Goal: Task Accomplishment & Management: Complete application form

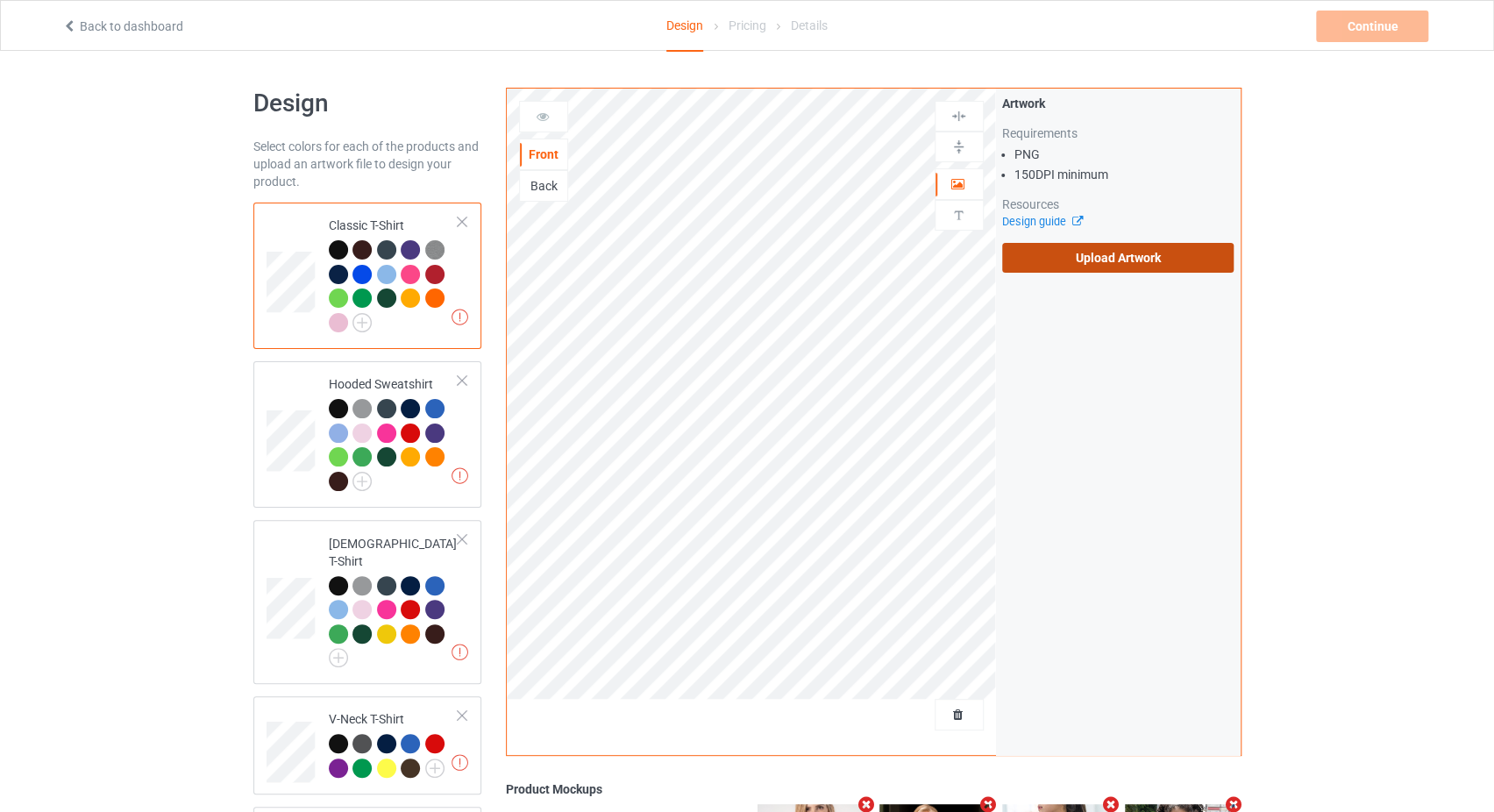
click at [1131, 266] on label "Upload Artwork" at bounding box center [1118, 258] width 232 height 30
click at [0, 0] on input "Upload Artwork" at bounding box center [0, 0] width 0 height 0
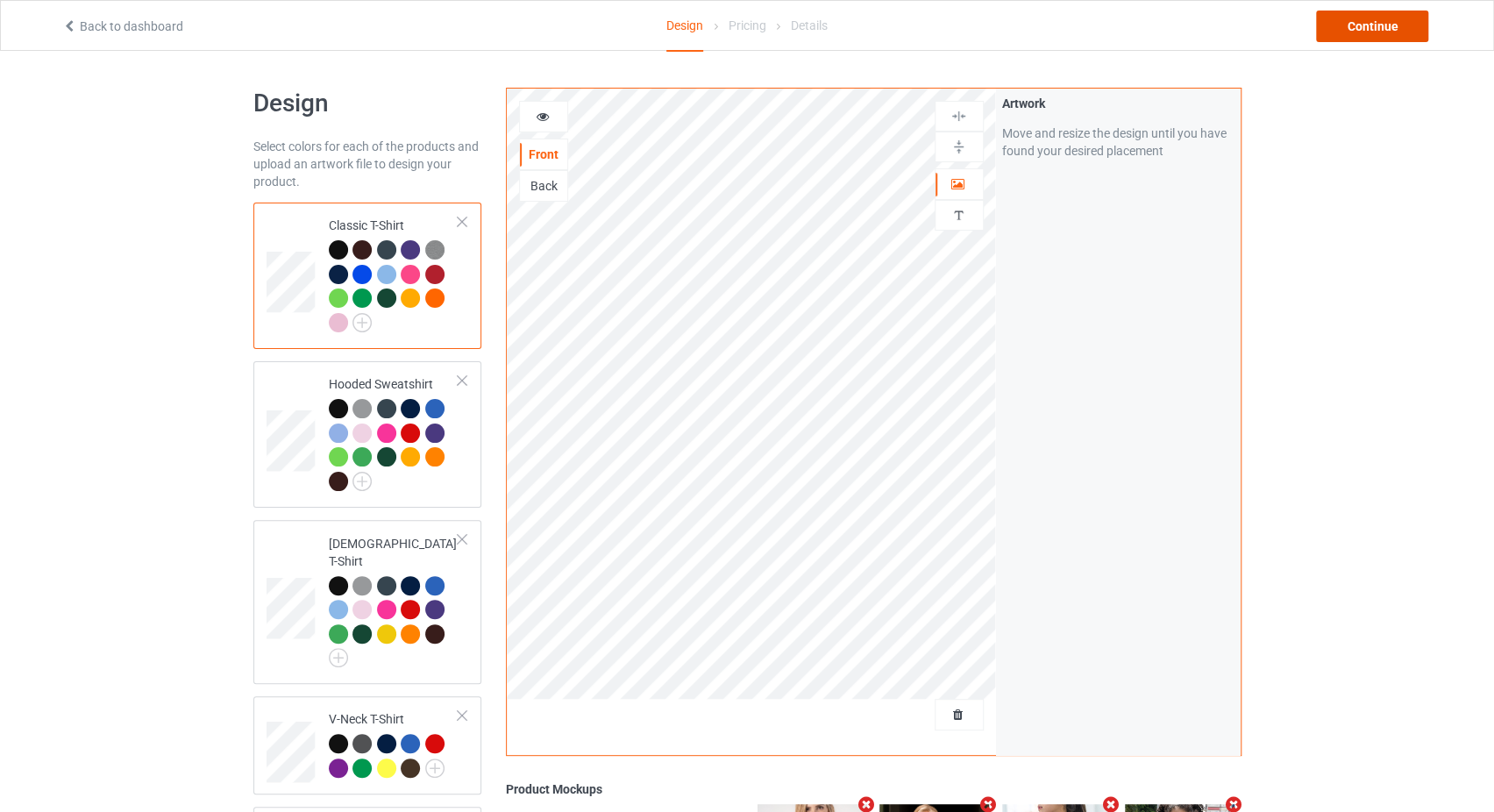
click at [1342, 25] on div "Continue" at bounding box center [1371, 26] width 112 height 32
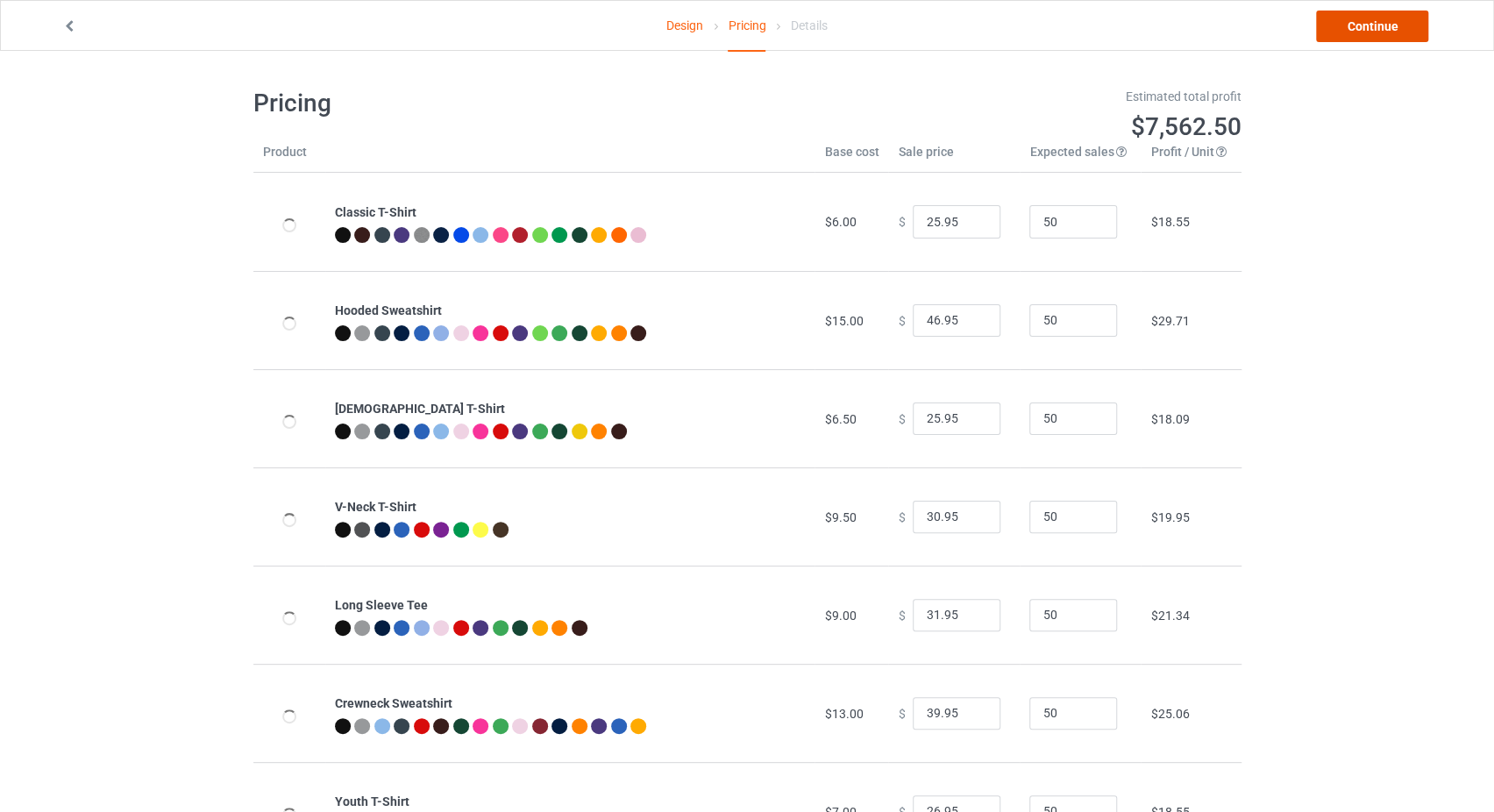
click at [1342, 24] on link "Continue" at bounding box center [1371, 26] width 112 height 32
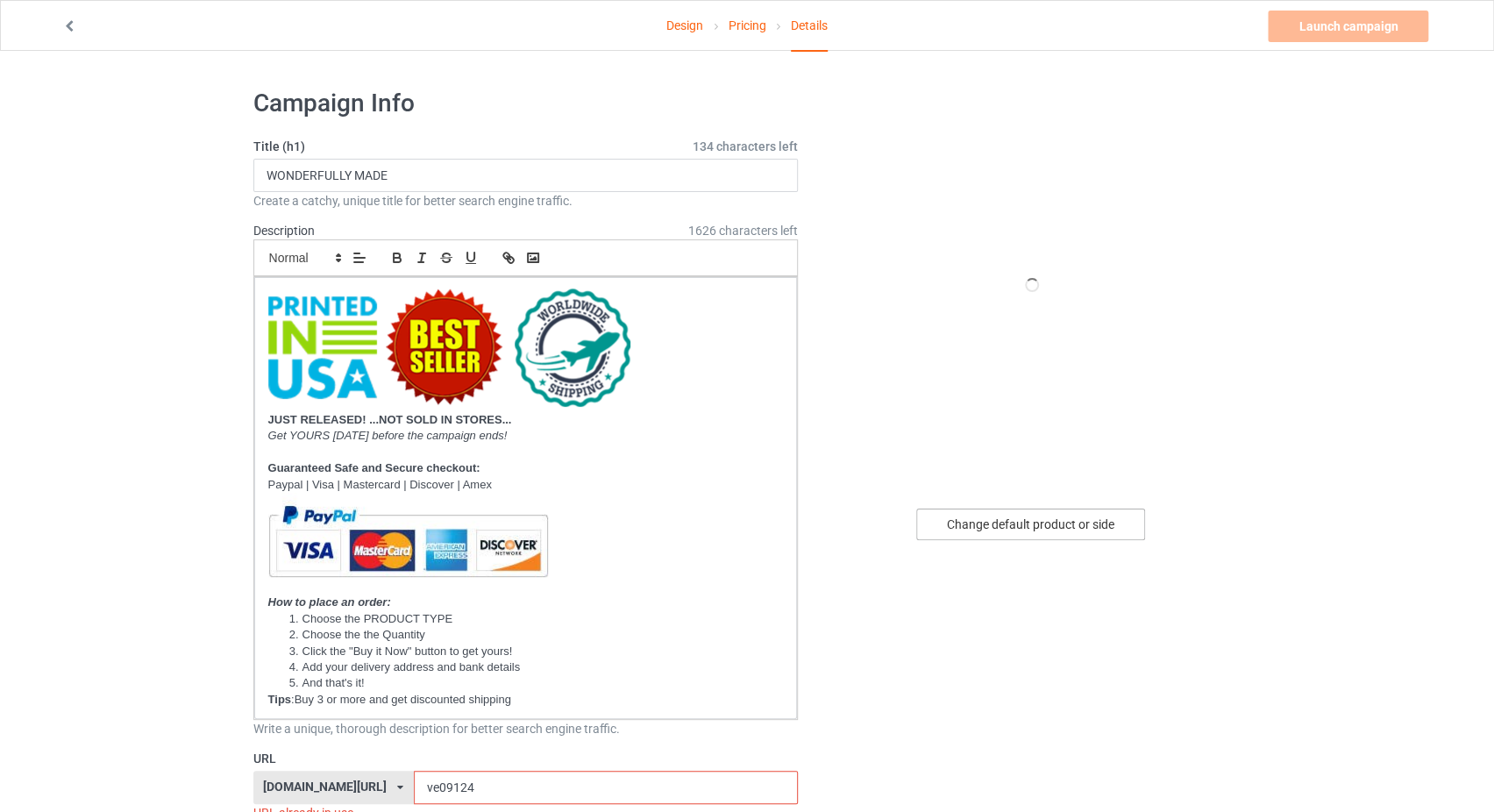
click at [1040, 513] on div "Change default product or side" at bounding box center [1030, 524] width 229 height 32
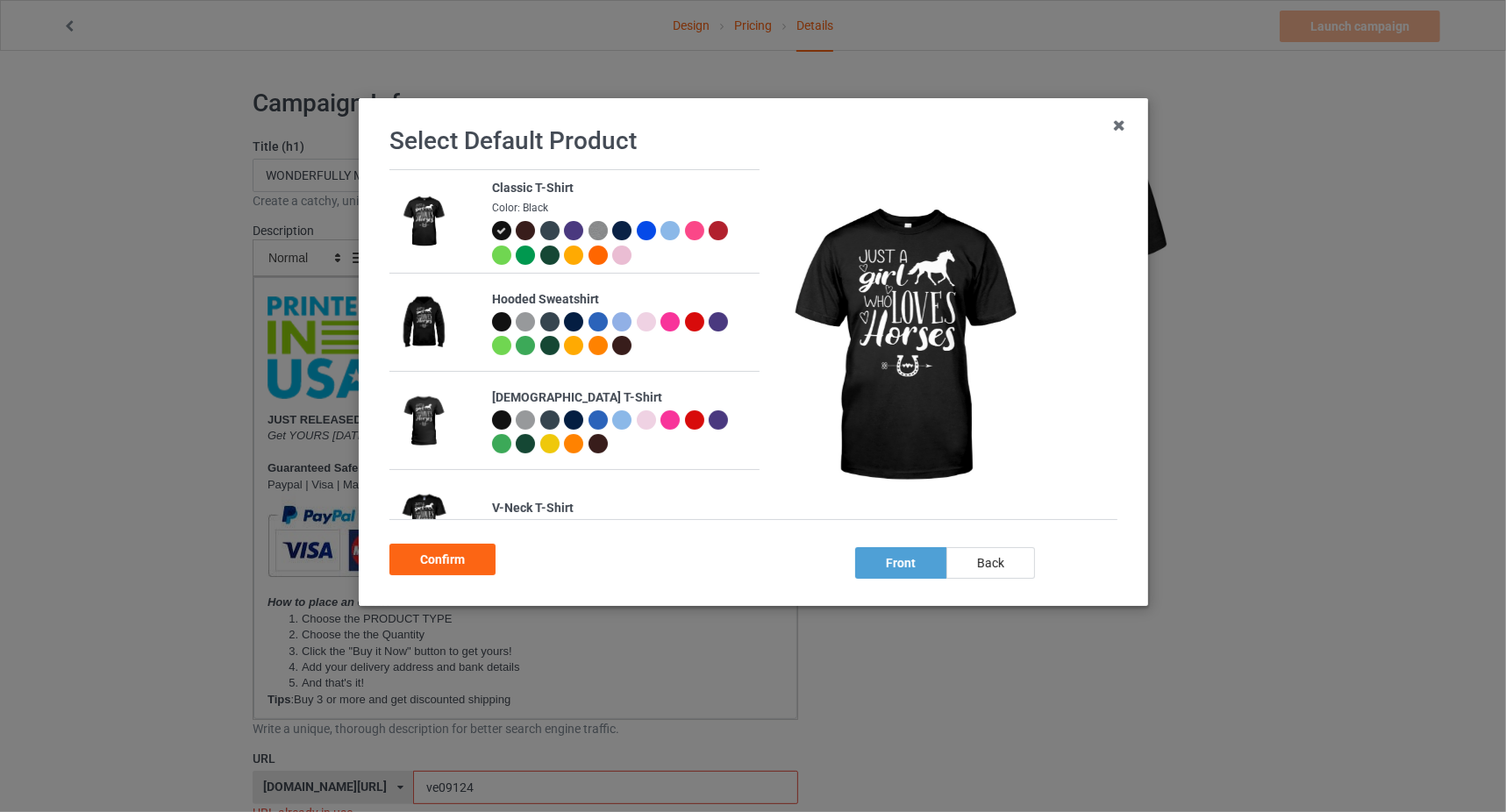
click at [717, 231] on div at bounding box center [718, 230] width 20 height 20
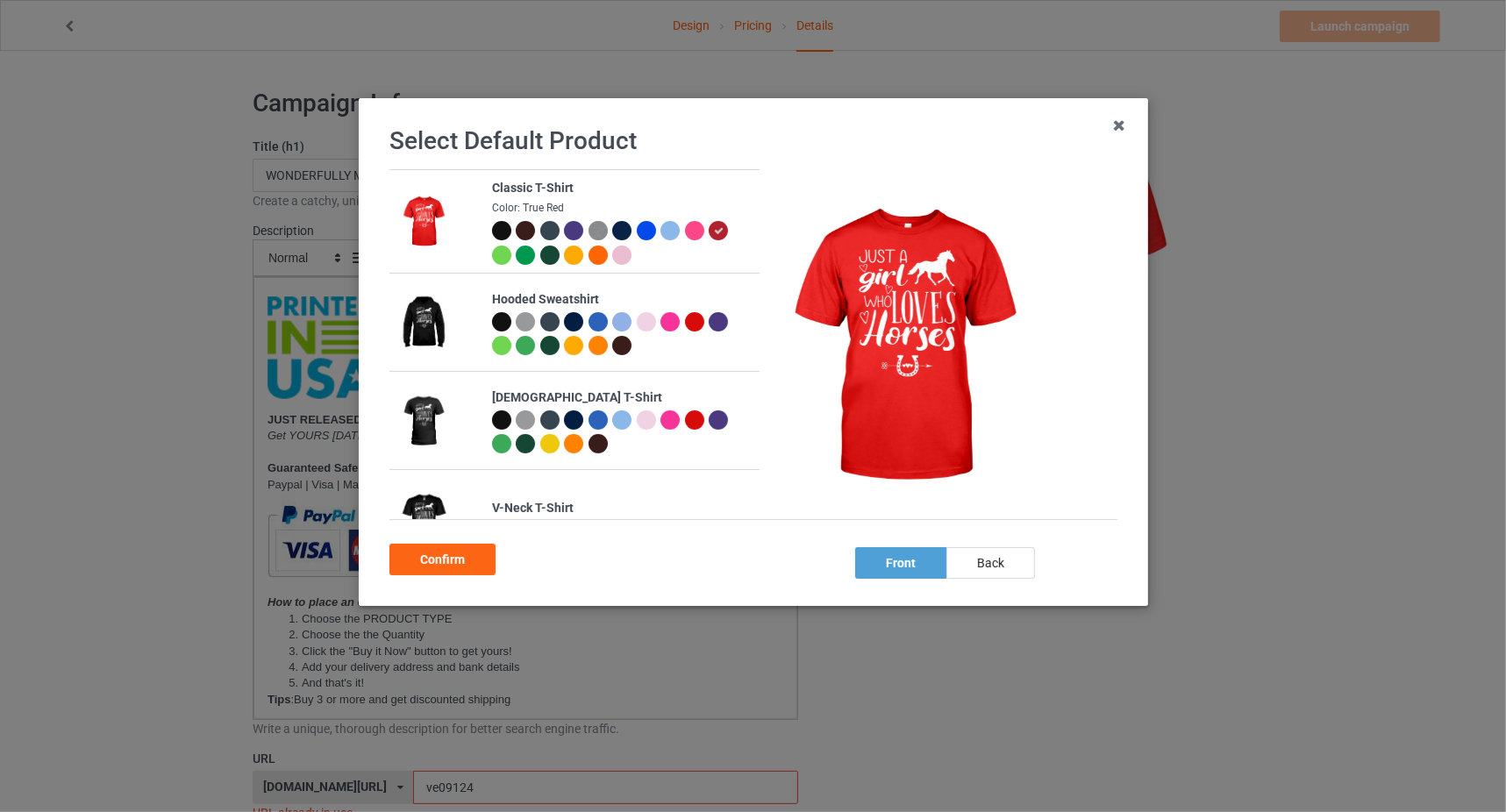
click at [687, 418] on div at bounding box center [694, 420] width 20 height 20
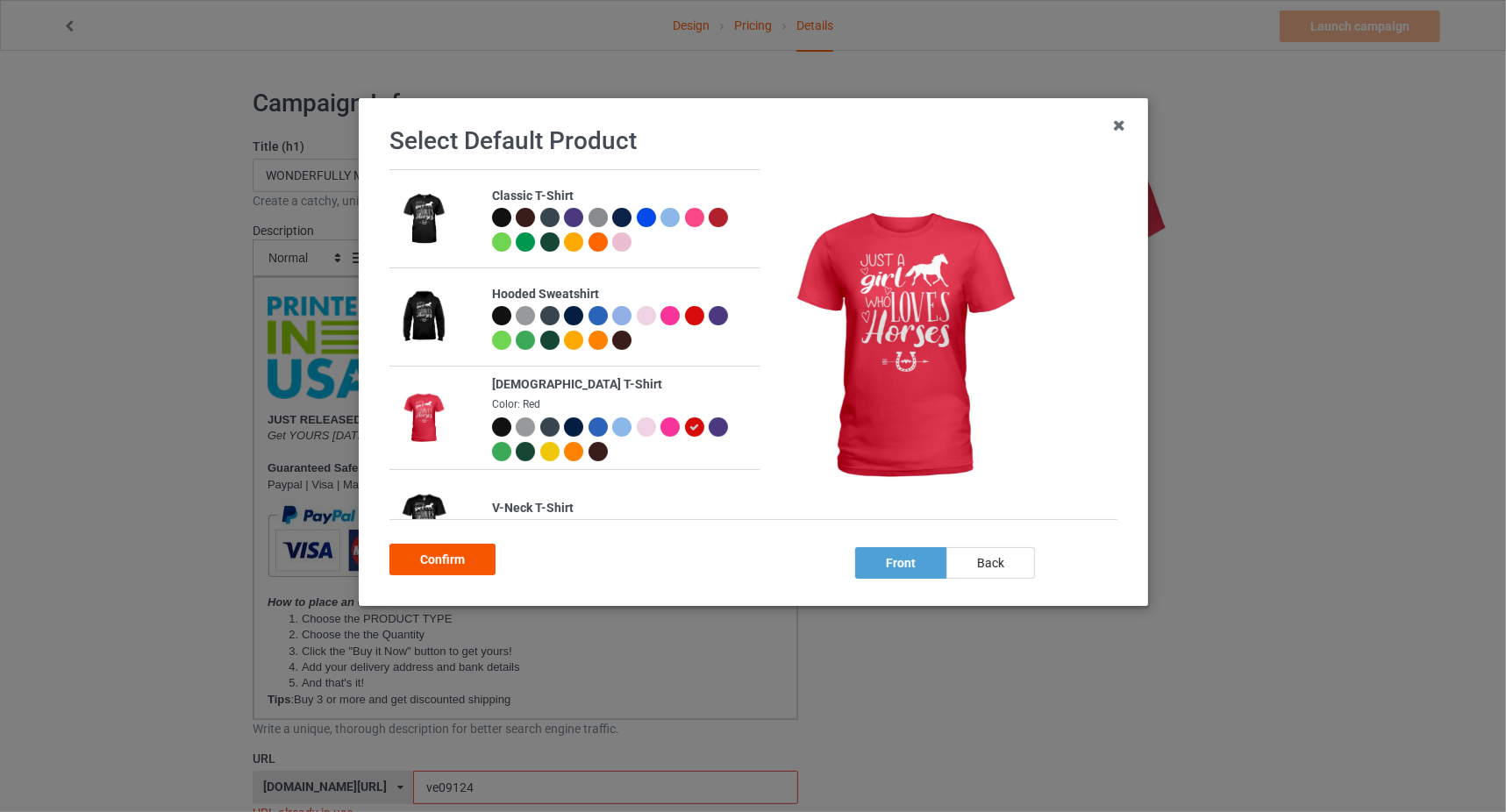
click at [438, 555] on div "Confirm" at bounding box center [442, 559] width 106 height 32
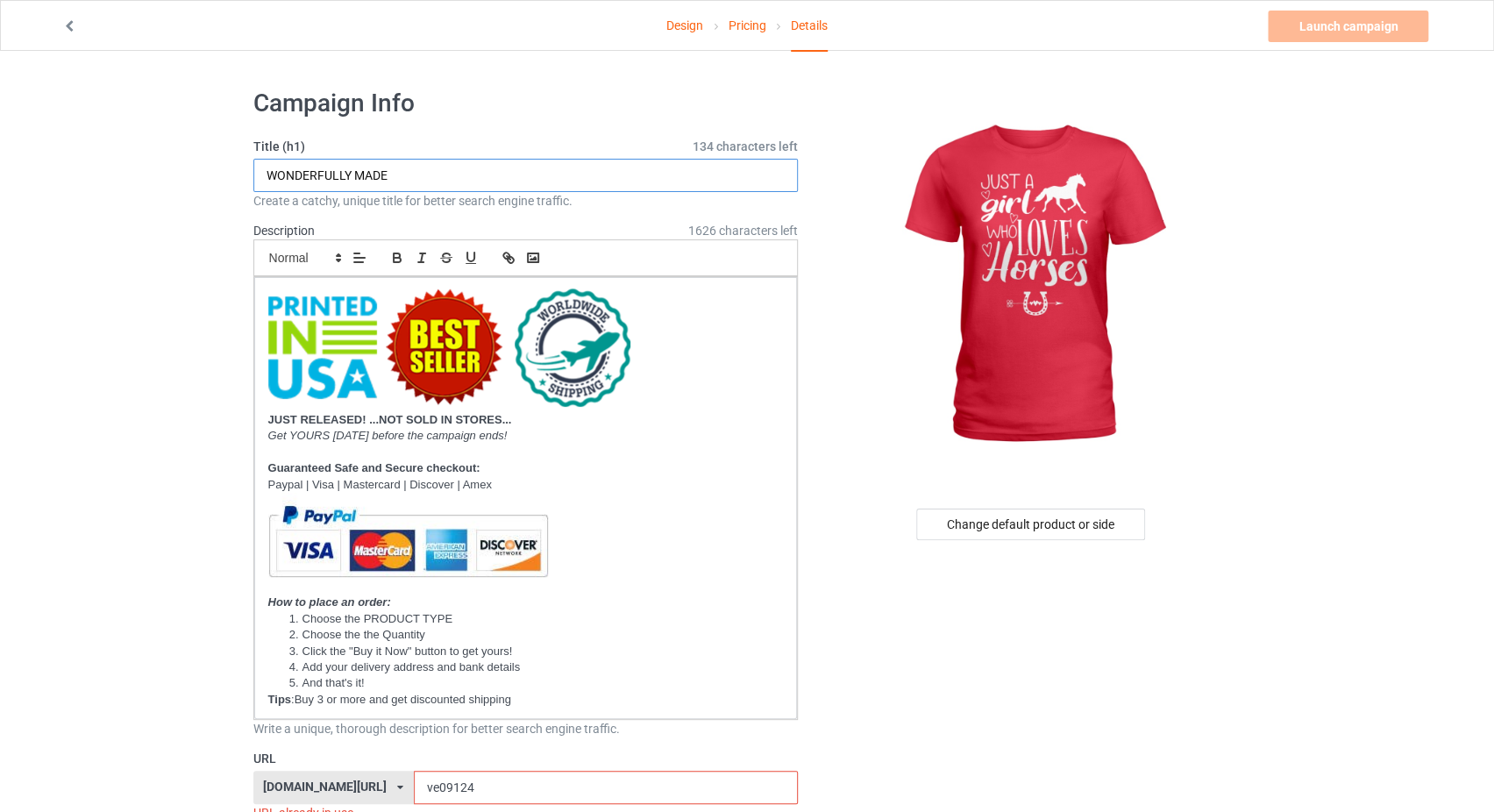
click at [349, 181] on input "WONDERFULLY MADE" at bounding box center [526, 176] width 545 height 34
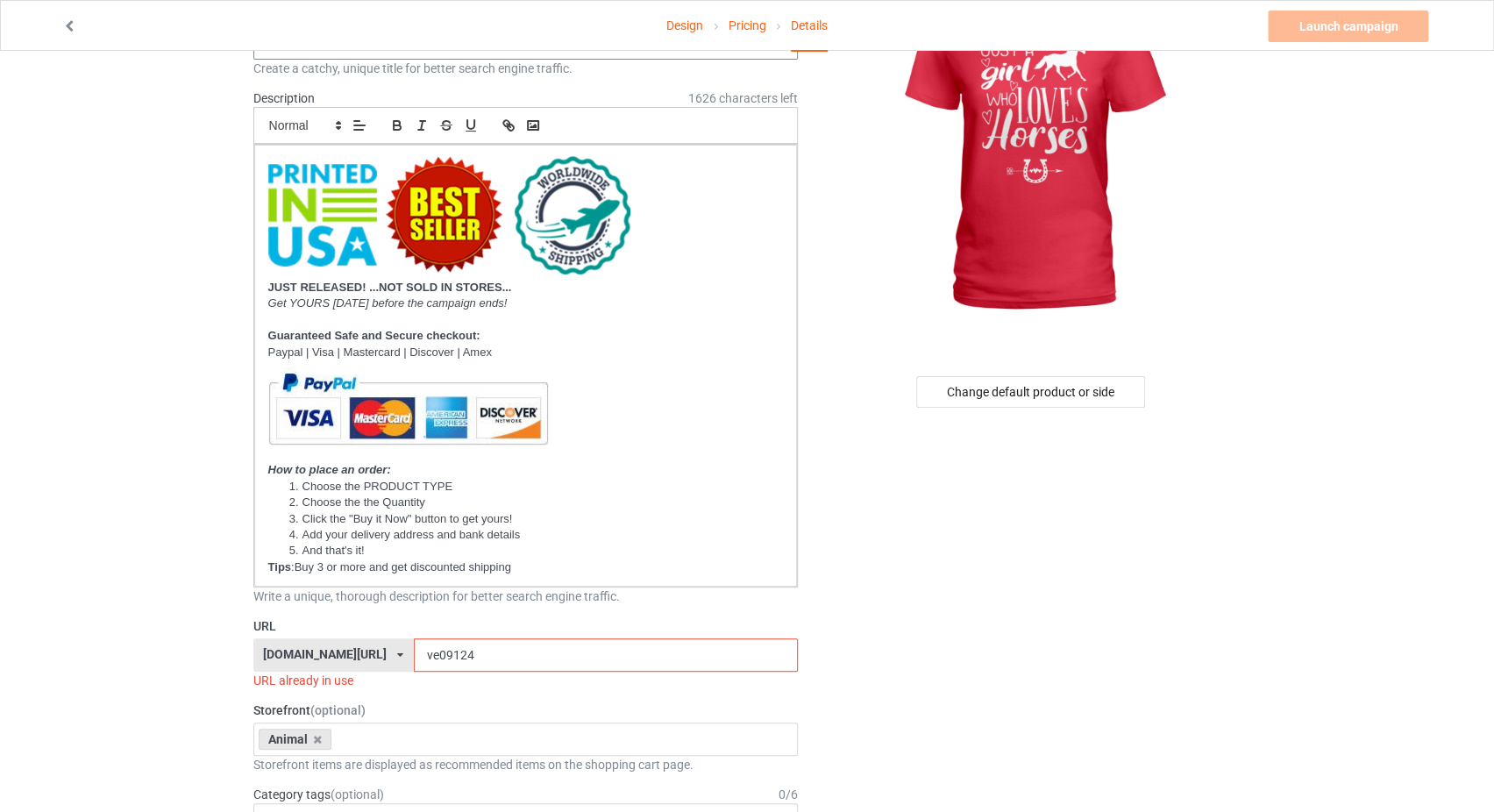
scroll to position [185, 0]
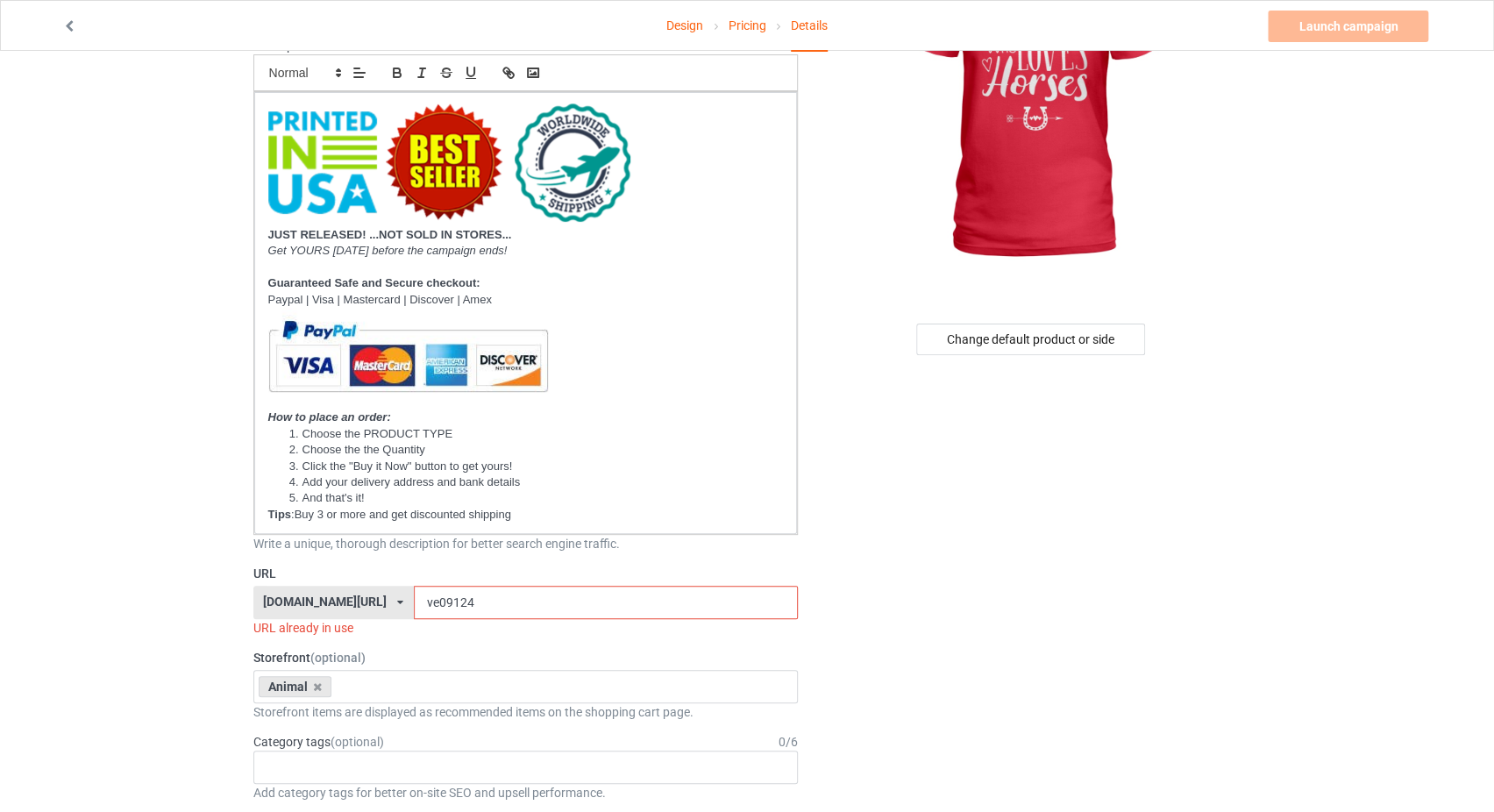
type input "JUST A GIRL WHO LOVES HORSES"
drag, startPoint x: 432, startPoint y: 598, endPoint x: 402, endPoint y: 604, distance: 30.6
click at [413, 604] on input "ve09124" at bounding box center [605, 602] width 384 height 34
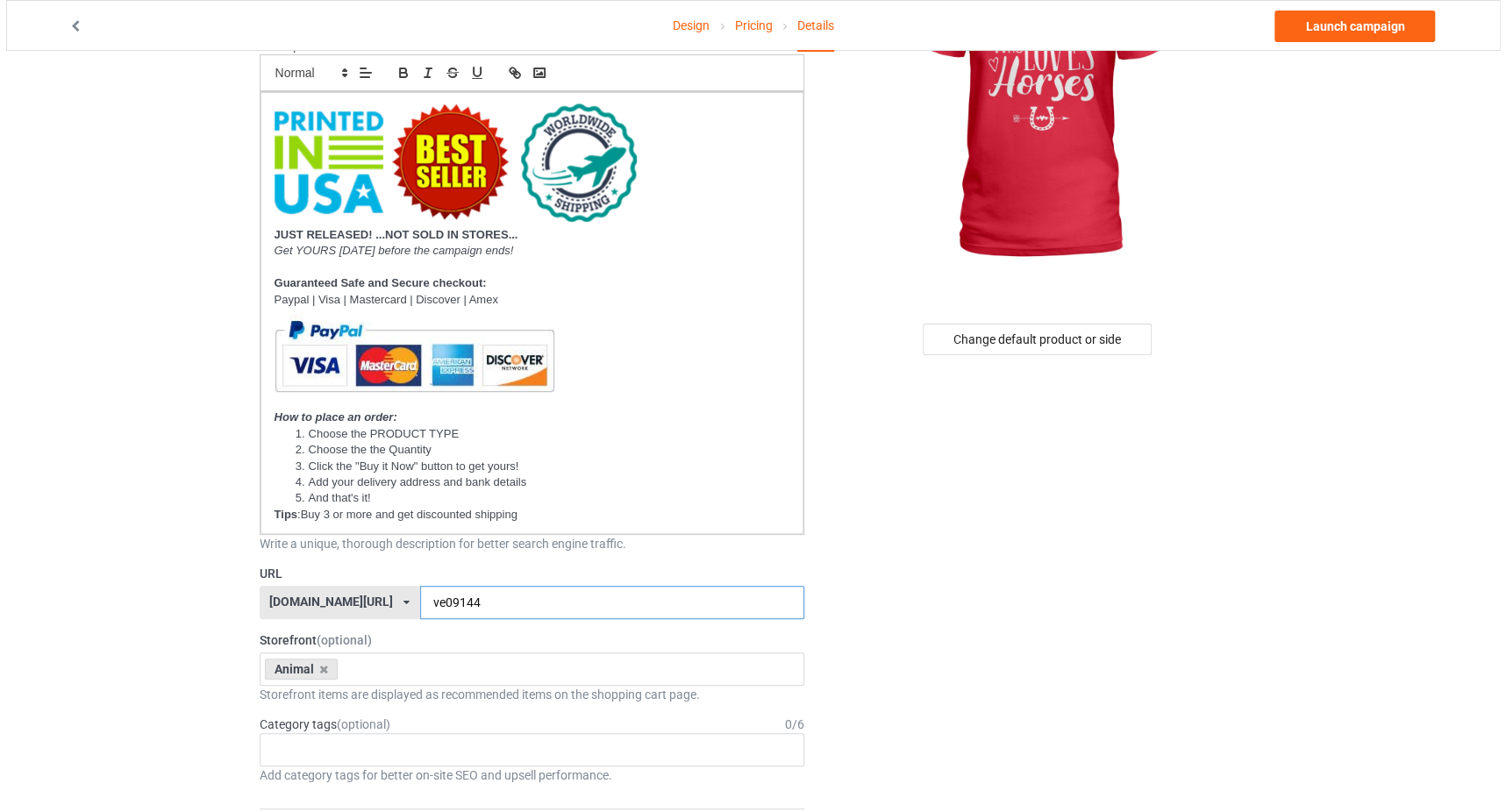
scroll to position [0, 0]
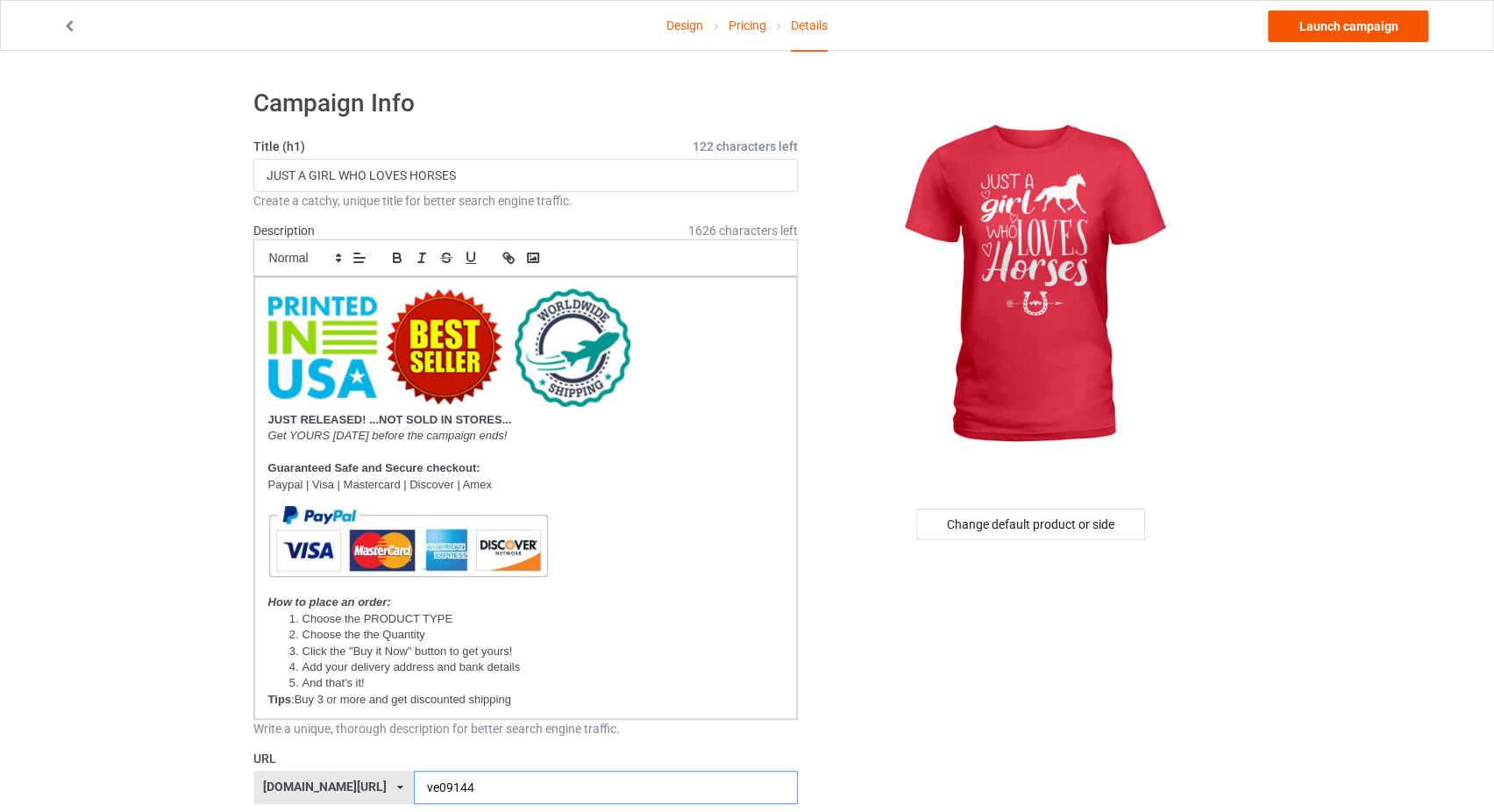
type input "ve09144"
click at [1294, 27] on link "Launch campaign" at bounding box center [1347, 26] width 160 height 32
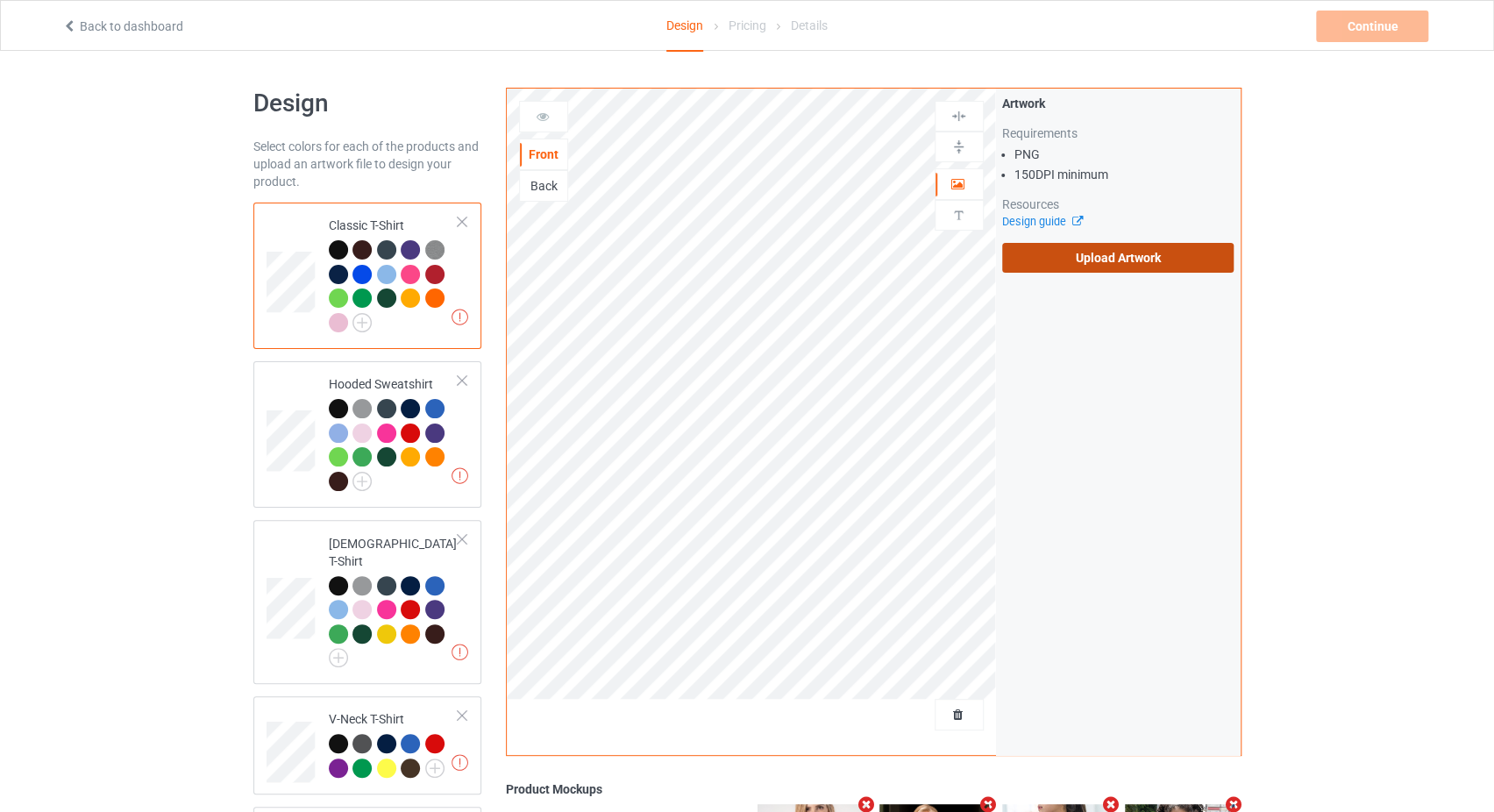
click at [1085, 264] on label "Upload Artwork" at bounding box center [1118, 258] width 232 height 30
click at [0, 0] on input "Upload Artwork" at bounding box center [0, 0] width 0 height 0
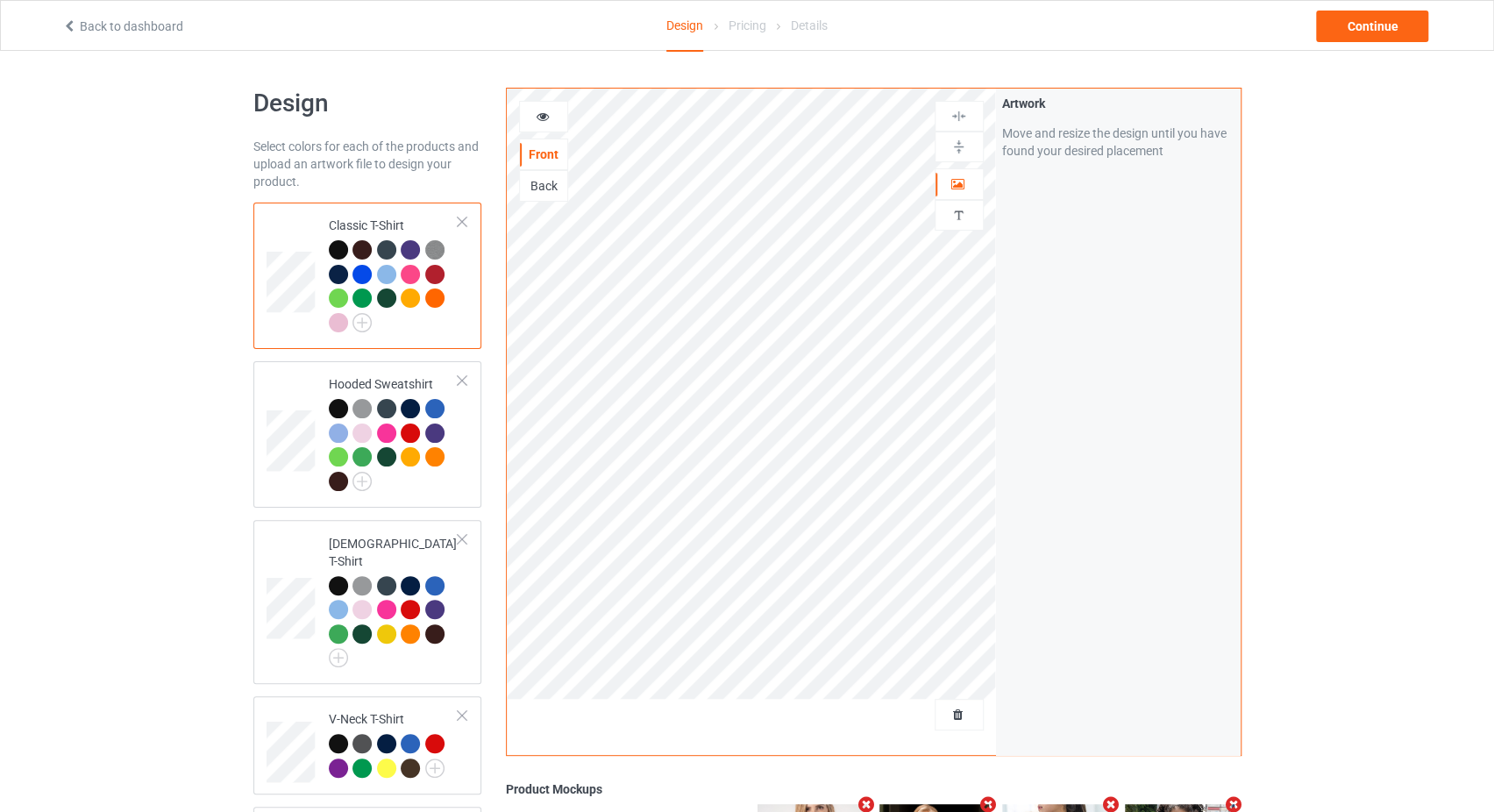
click at [1100, 261] on div "Artwork Move and resize the design until you have found your desired placement" at bounding box center [1117, 422] width 244 height 666
click at [1350, 35] on div "Continue" at bounding box center [1371, 26] width 112 height 32
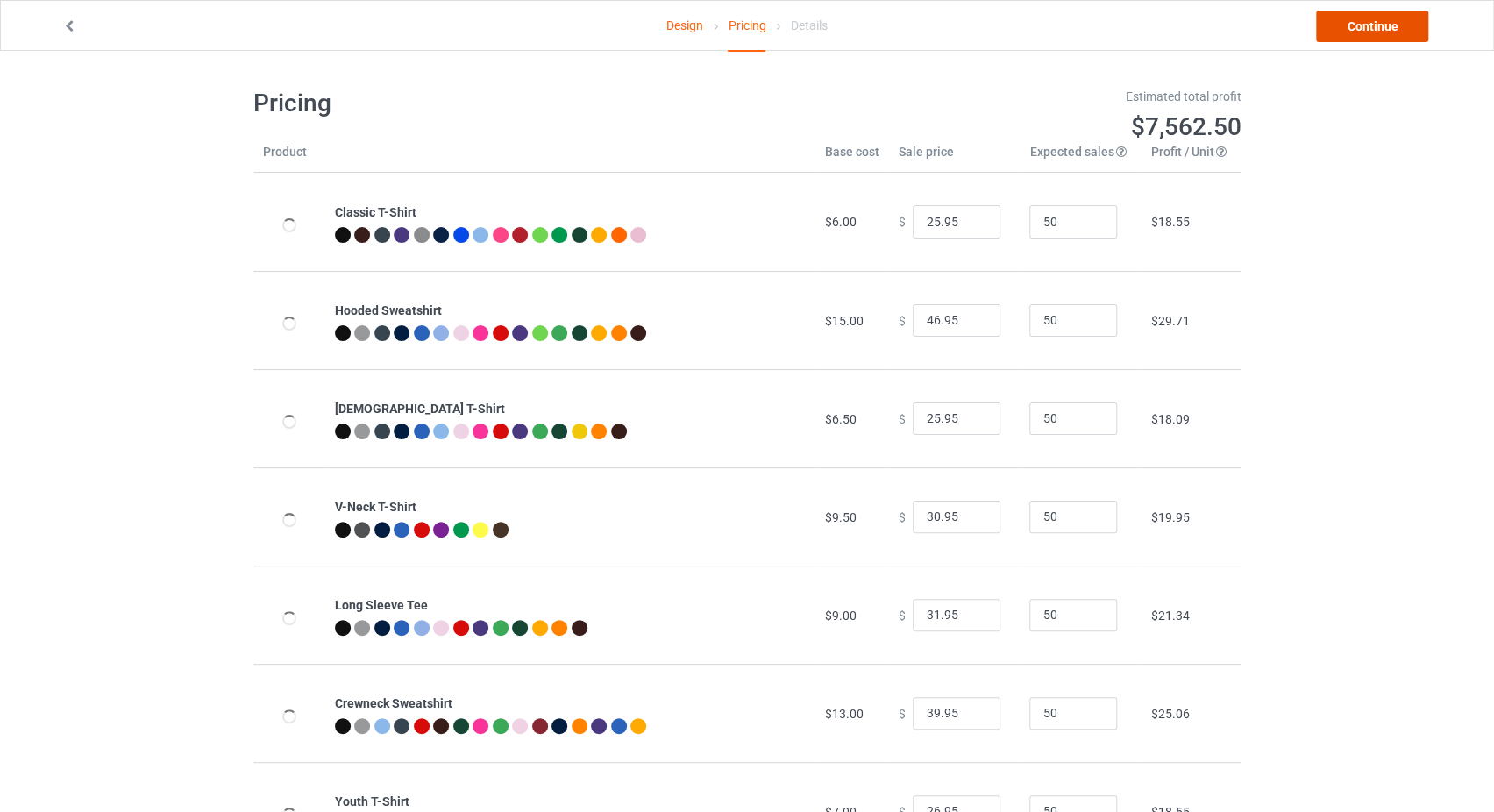
click at [1350, 28] on link "Continue" at bounding box center [1371, 26] width 112 height 32
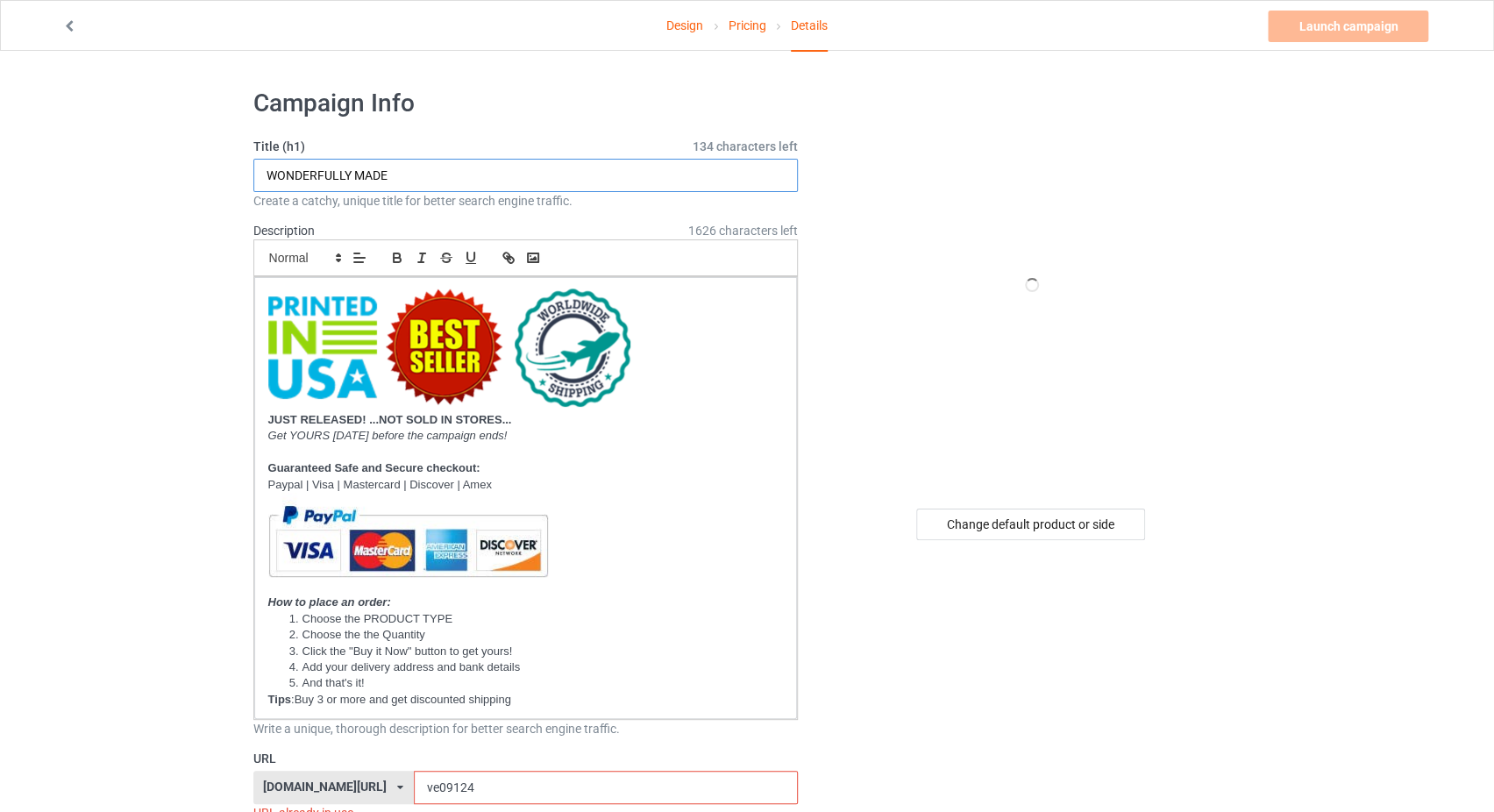
click at [488, 182] on input "WONDERFULLY MADE" at bounding box center [526, 176] width 545 height 34
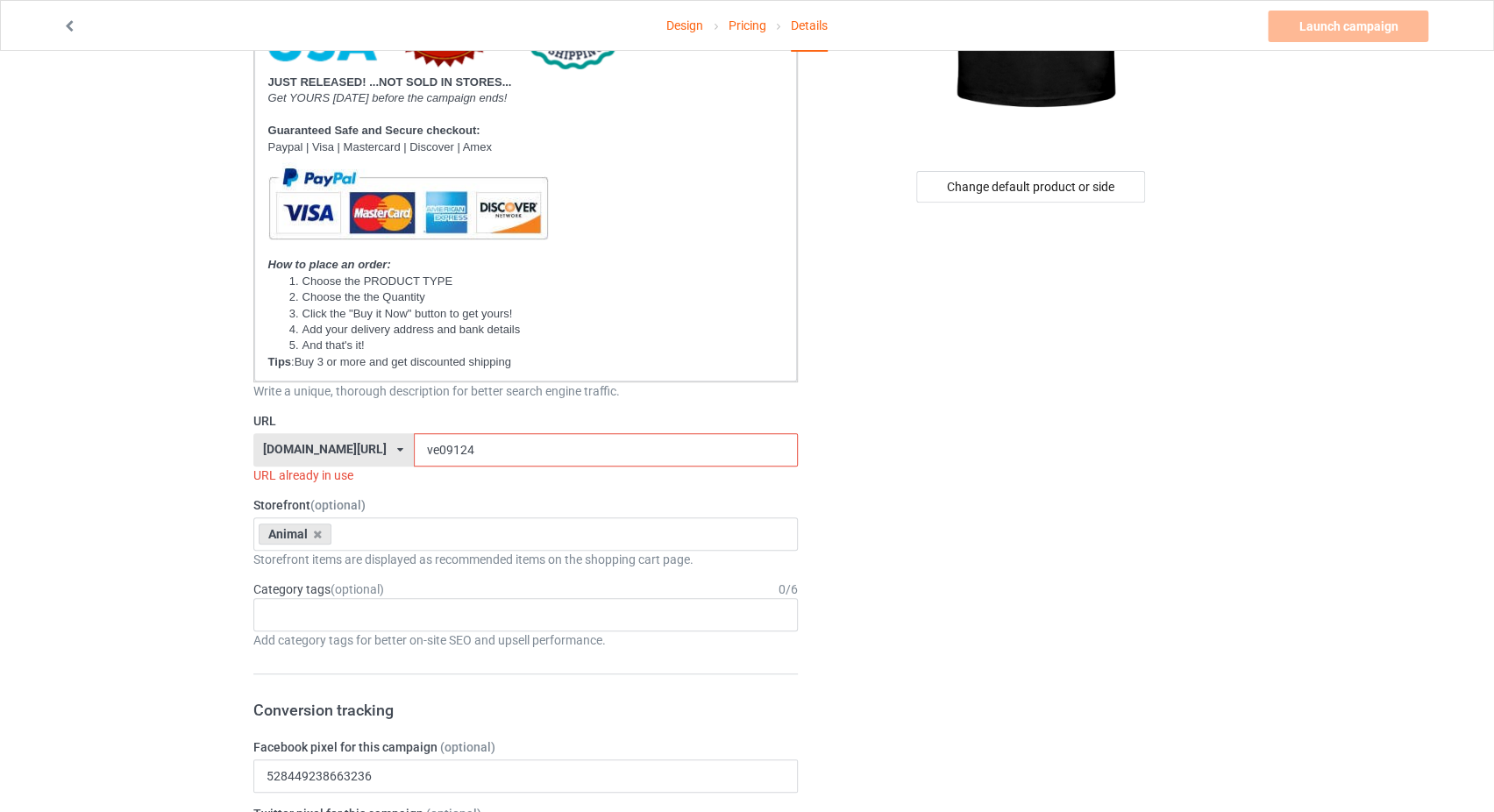
scroll to position [371, 0]
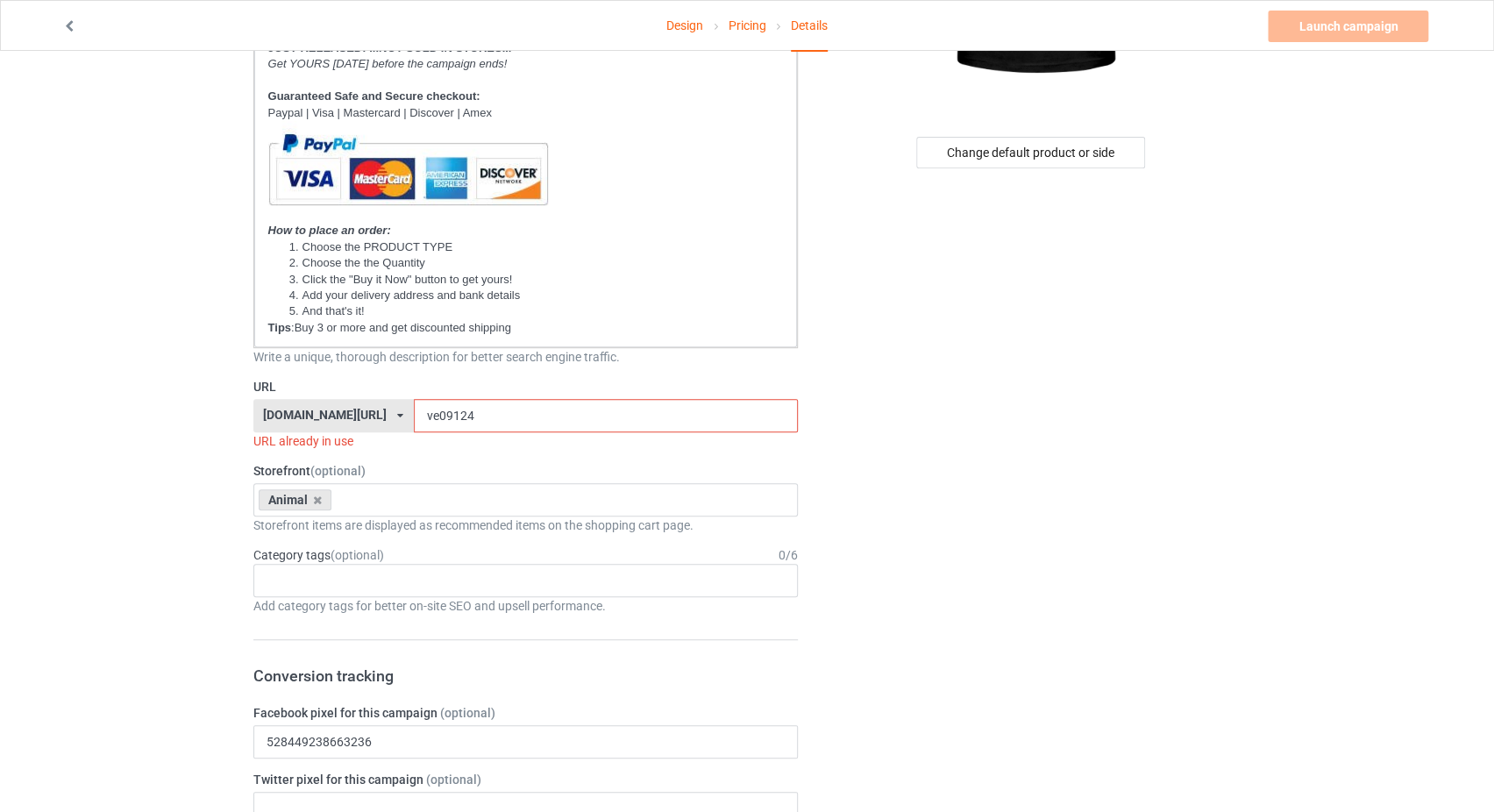
type input "I'D RATHER BE AT THE BARN"
drag, startPoint x: 438, startPoint y: 402, endPoint x: 409, endPoint y: 409, distance: 29.8
click at [413, 409] on input "ve09124" at bounding box center [605, 415] width 384 height 34
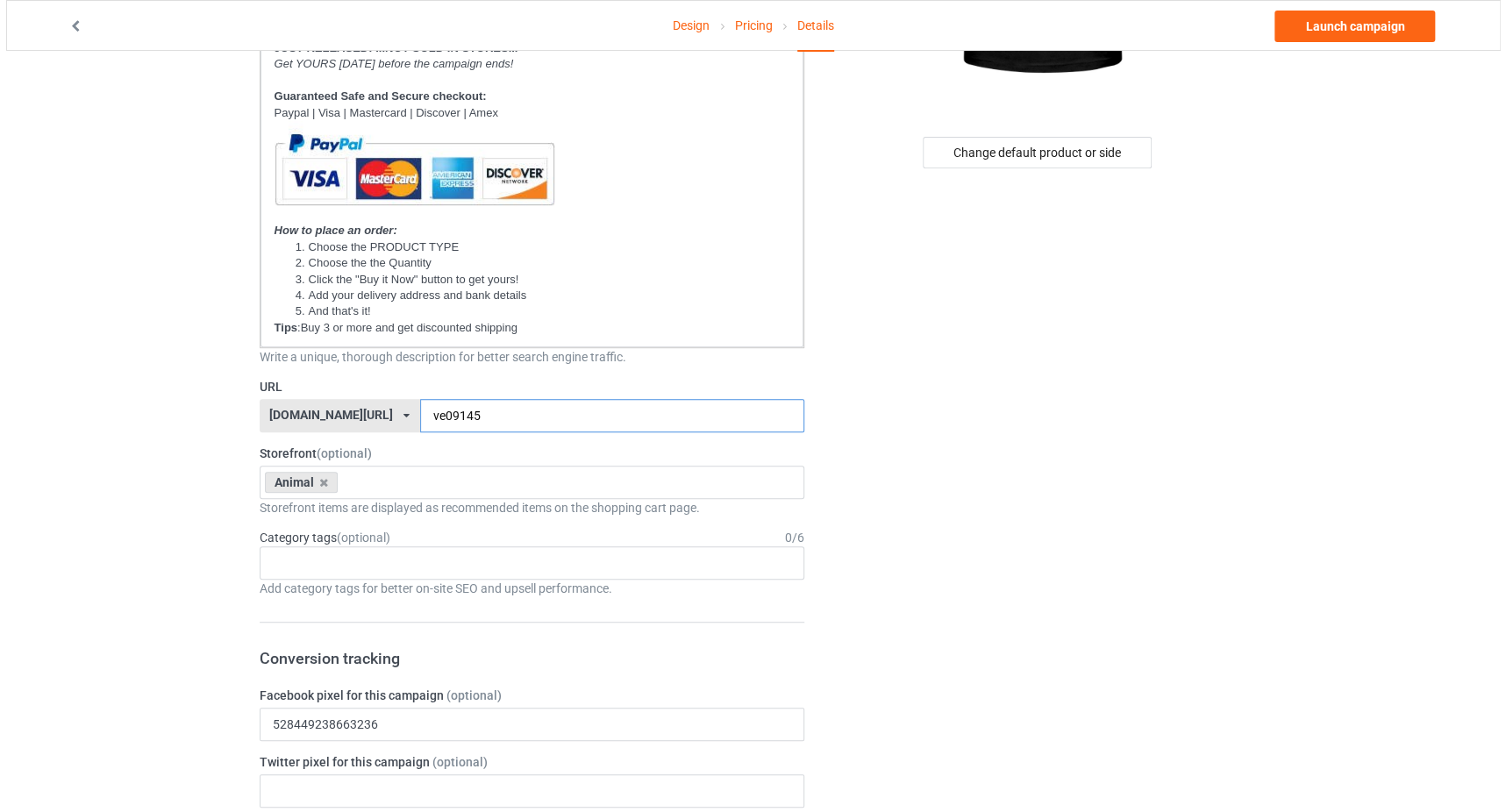
scroll to position [0, 0]
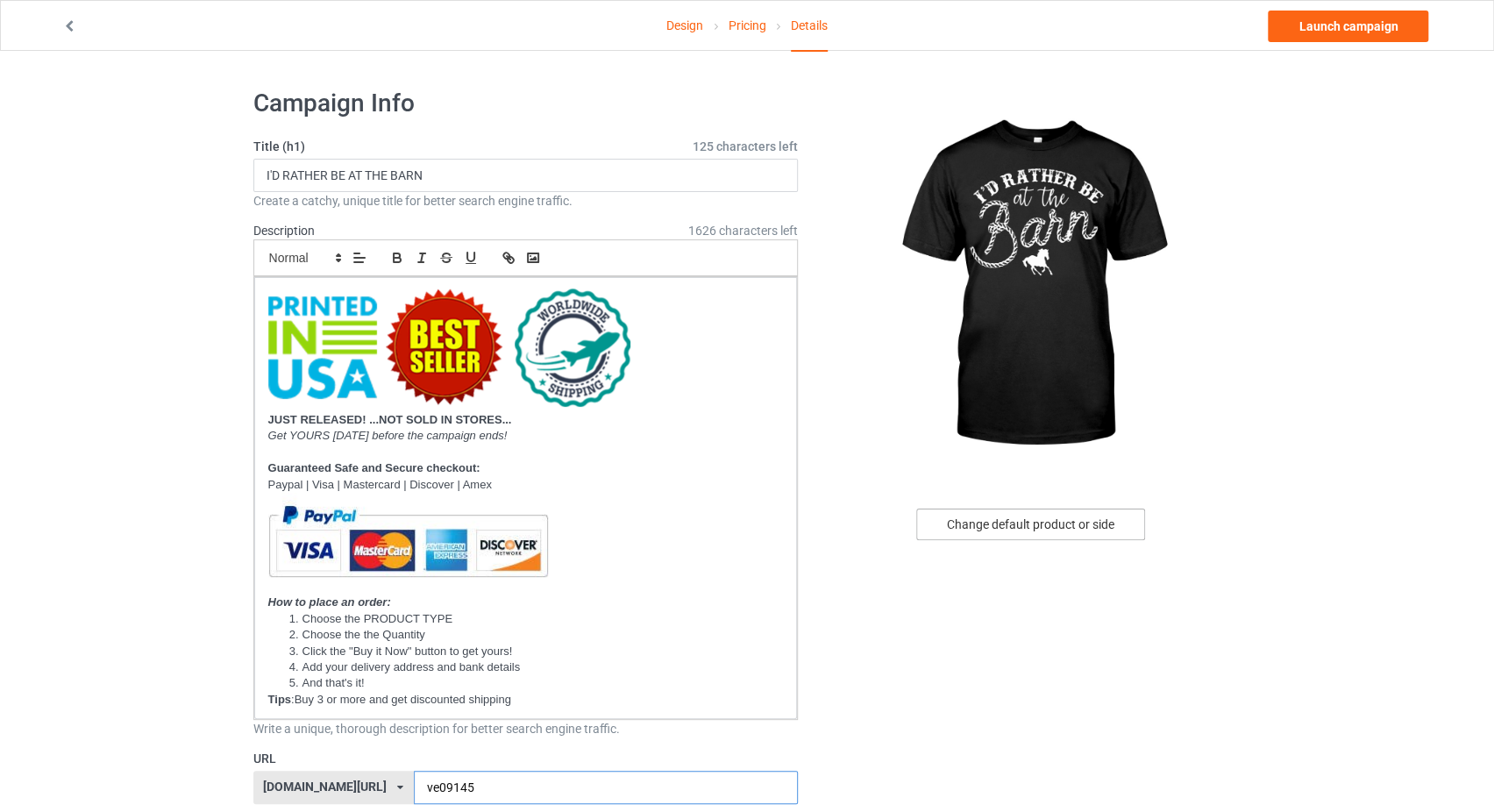
type input "ve09145"
click at [976, 522] on div "Change default product or side" at bounding box center [1030, 524] width 229 height 32
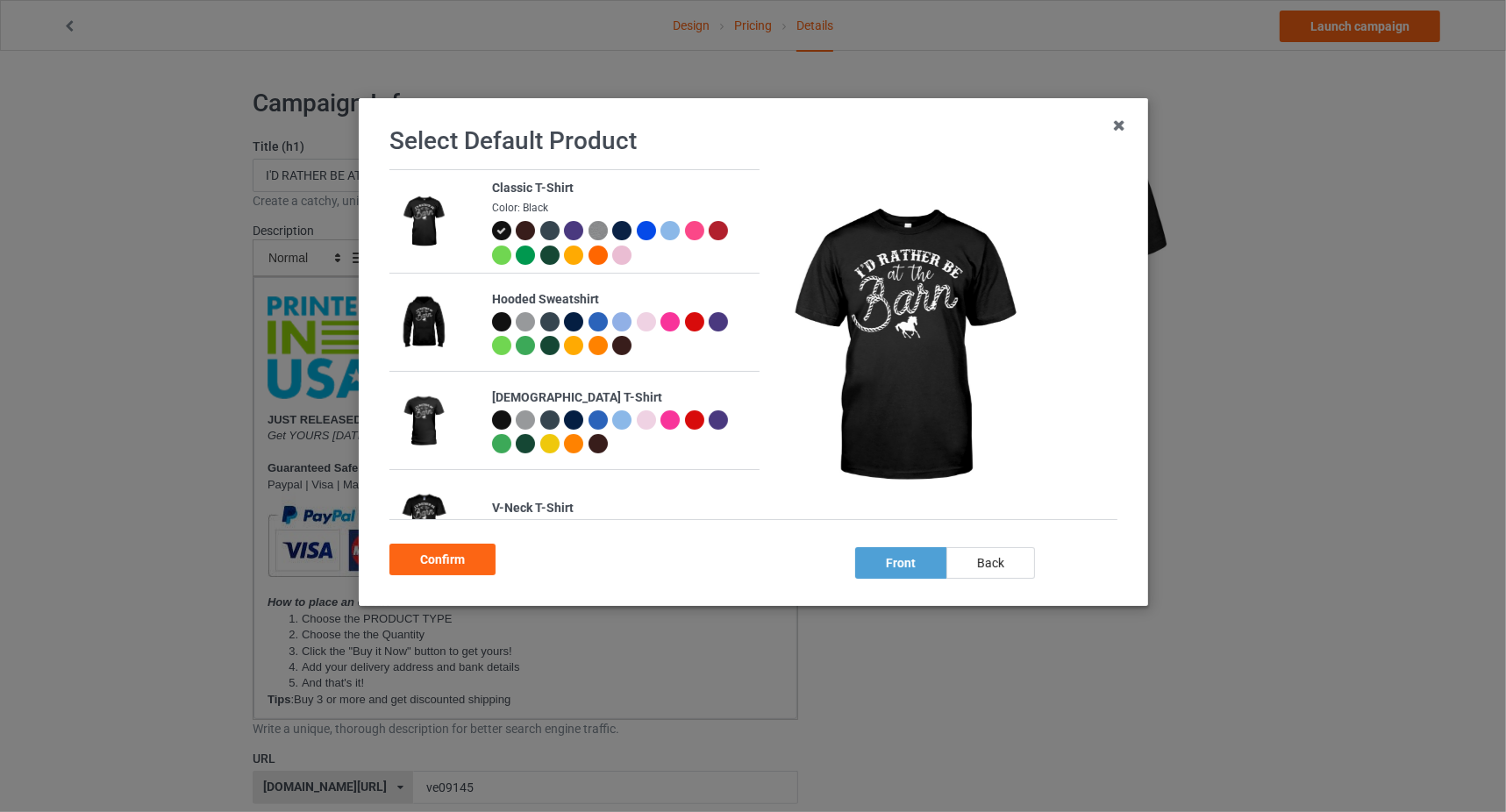
click at [482, 420] on td "[DEMOGRAPHIC_DATA] T-Shirt" at bounding box center [620, 420] width 278 height 97
click at [500, 413] on div at bounding box center [501, 420] width 20 height 20
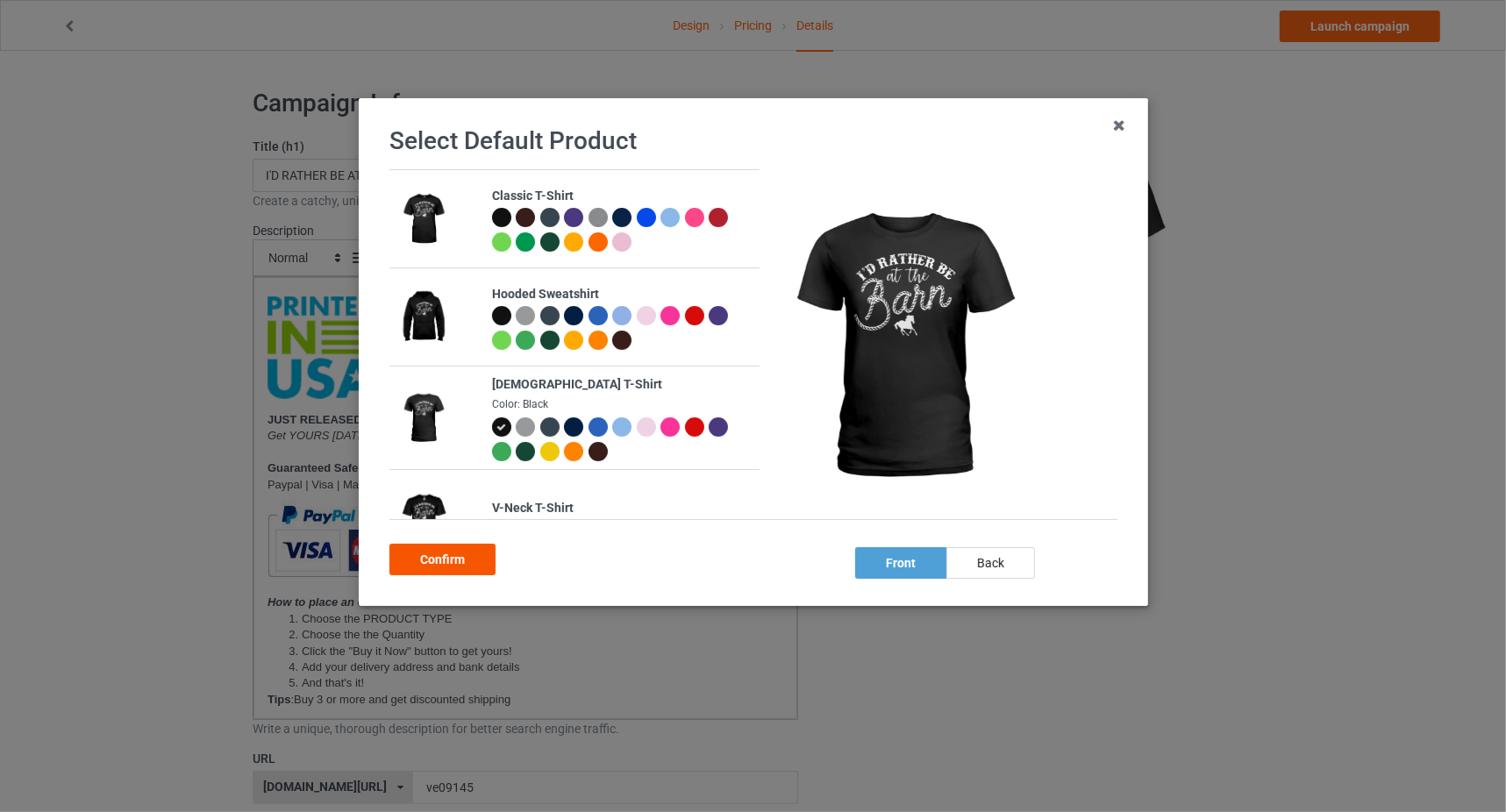
click at [461, 552] on div "Confirm" at bounding box center [442, 559] width 106 height 32
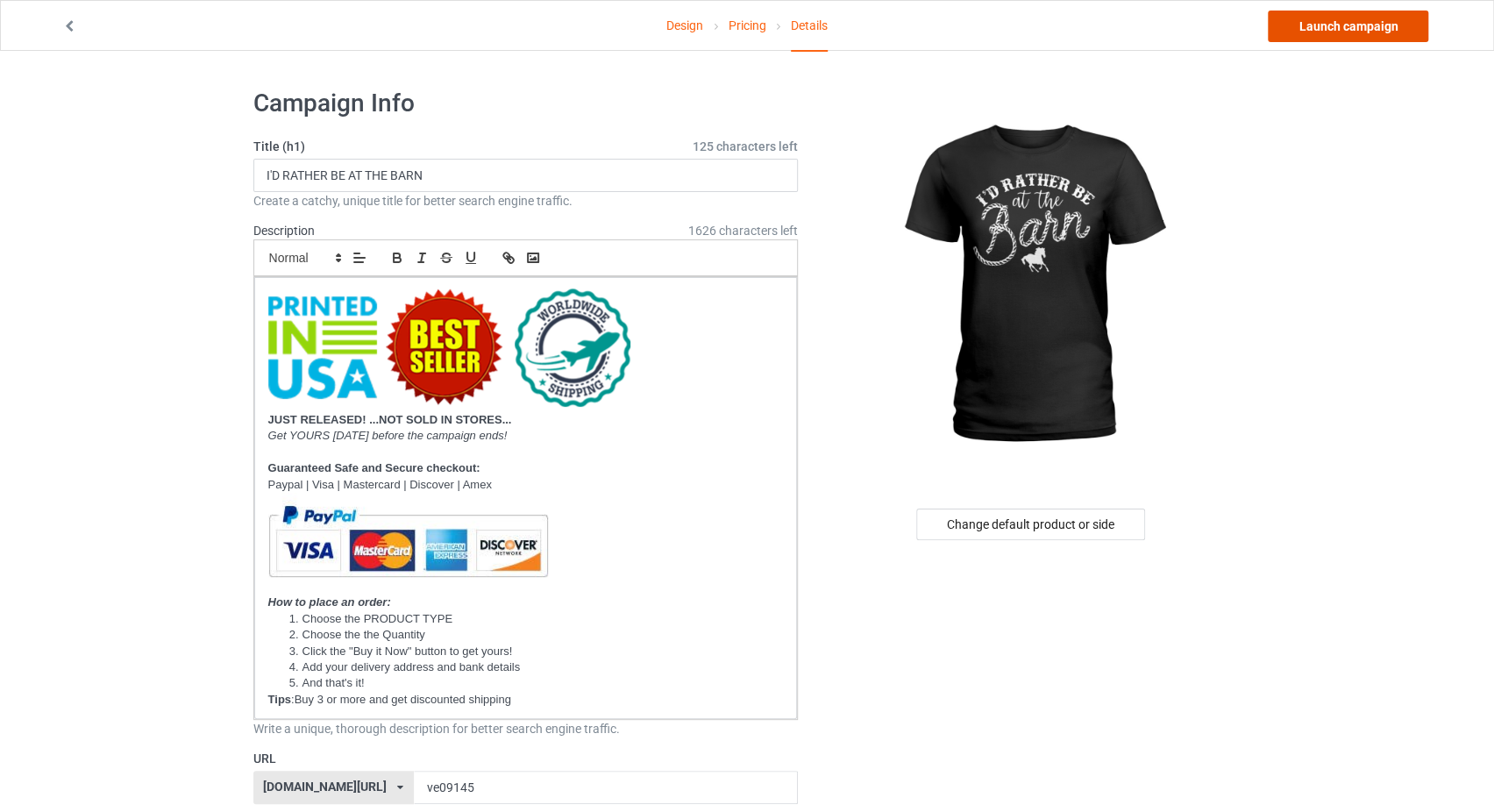
click at [1325, 19] on link "Launch campaign" at bounding box center [1347, 26] width 160 height 32
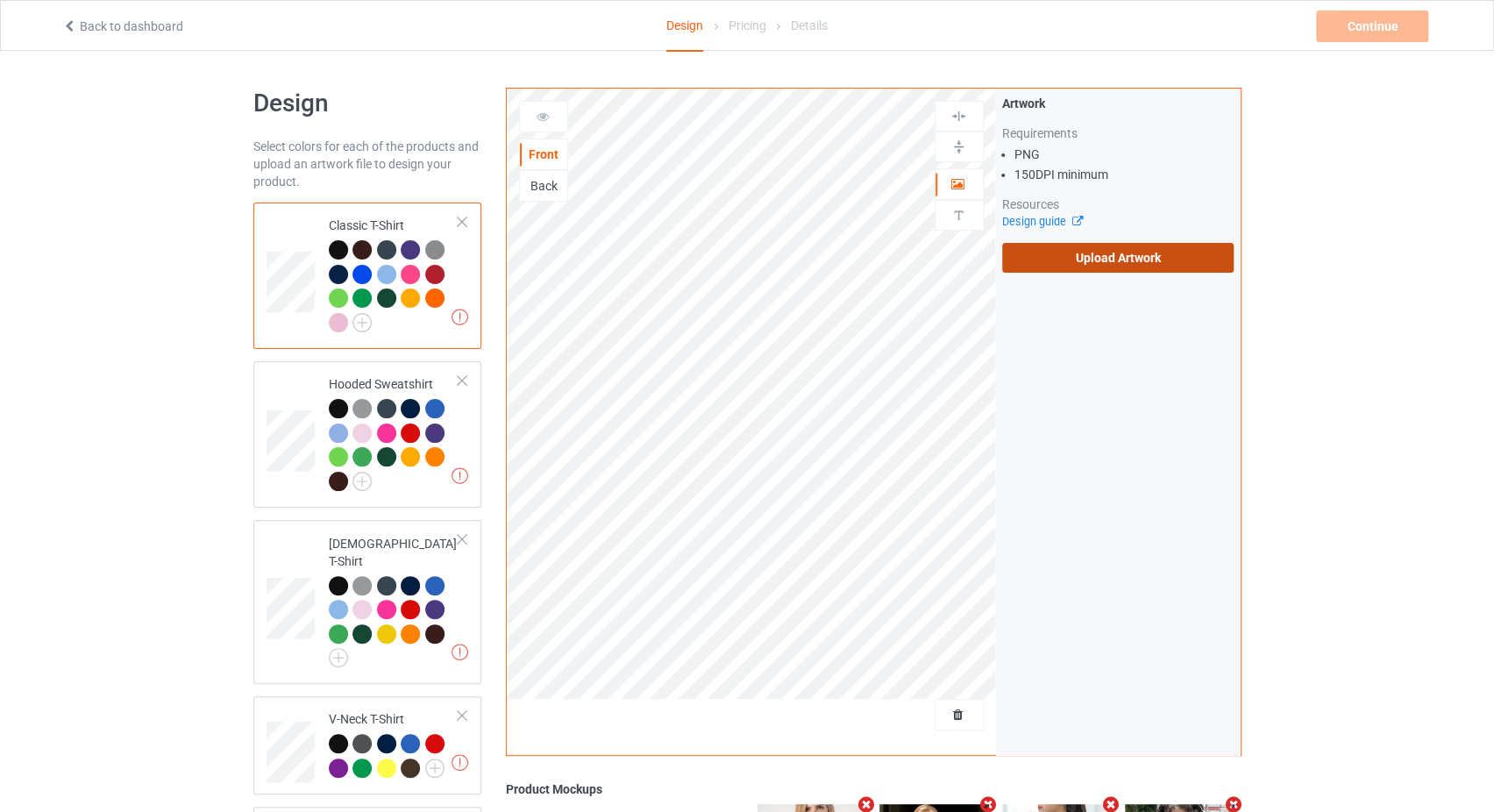
click at [1113, 247] on label "Upload Artwork" at bounding box center [1118, 258] width 232 height 30
click at [0, 0] on input "Upload Artwork" at bounding box center [0, 0] width 0 height 0
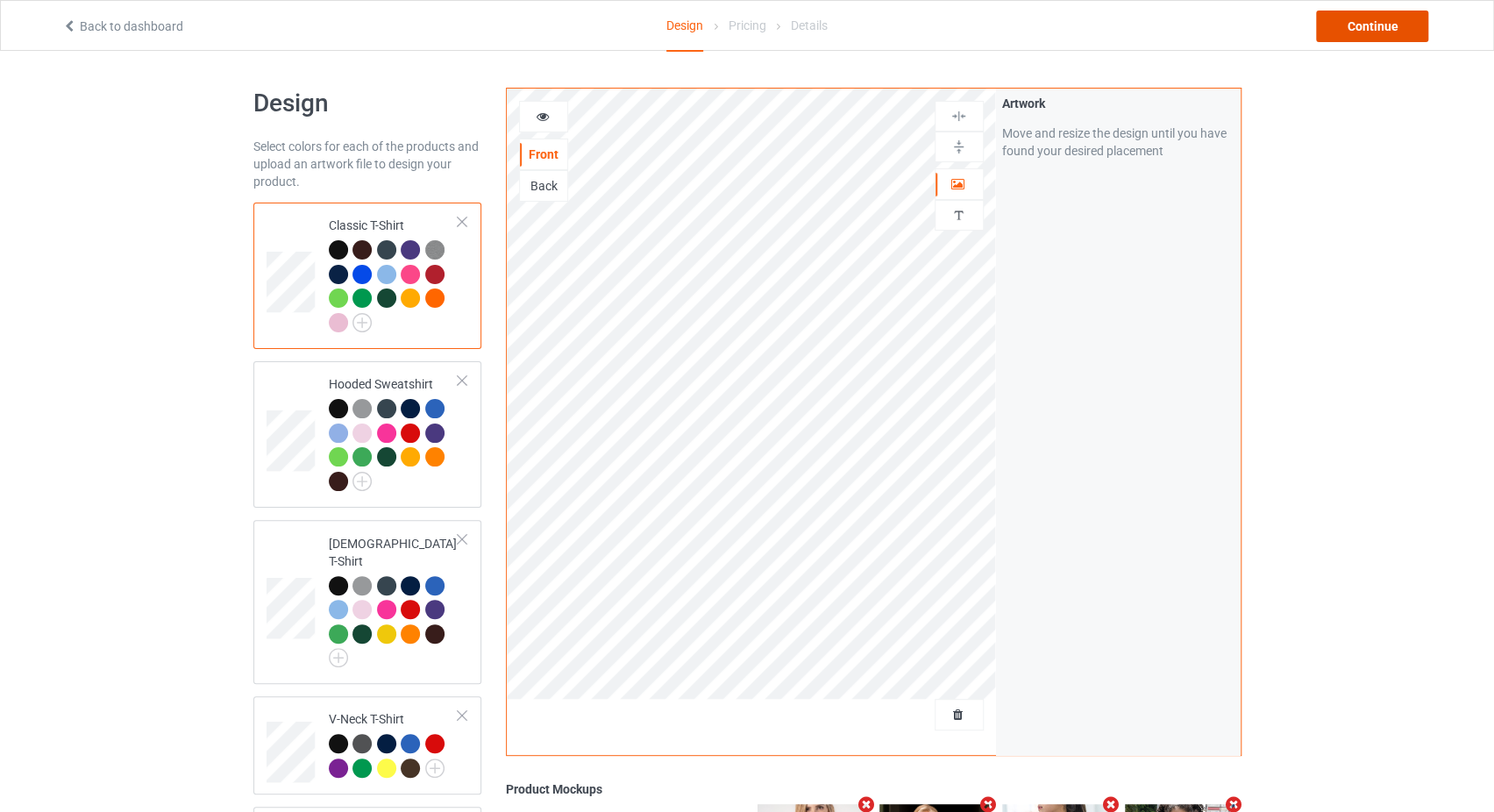
click at [1355, 32] on div "Continue" at bounding box center [1371, 26] width 112 height 32
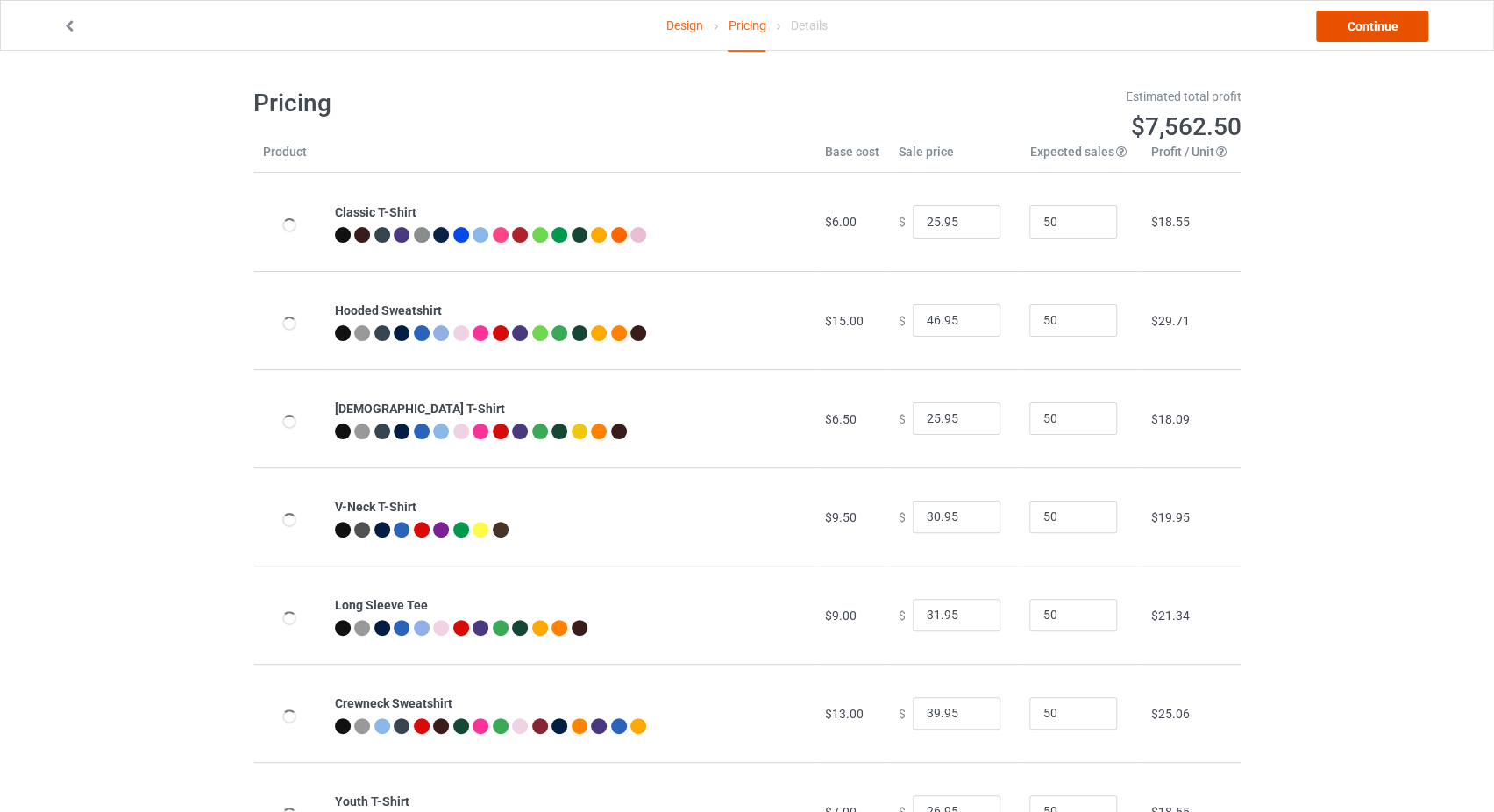
click at [1355, 32] on link "Continue" at bounding box center [1371, 26] width 112 height 32
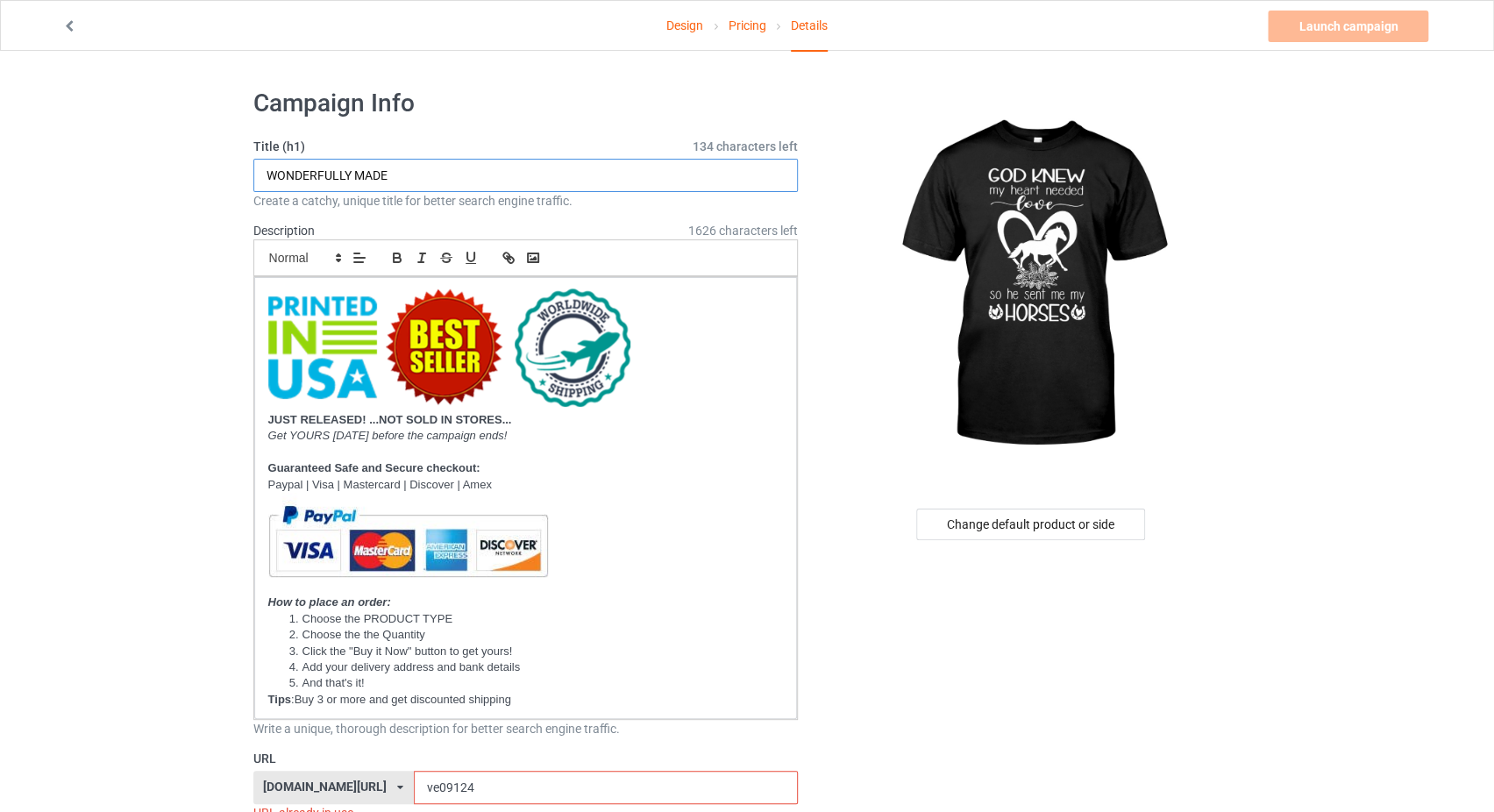
click at [409, 176] on input "WONDERFULLY MADE" at bounding box center [526, 176] width 545 height 34
click at [1022, 523] on div "Change default product or side" at bounding box center [1030, 524] width 229 height 32
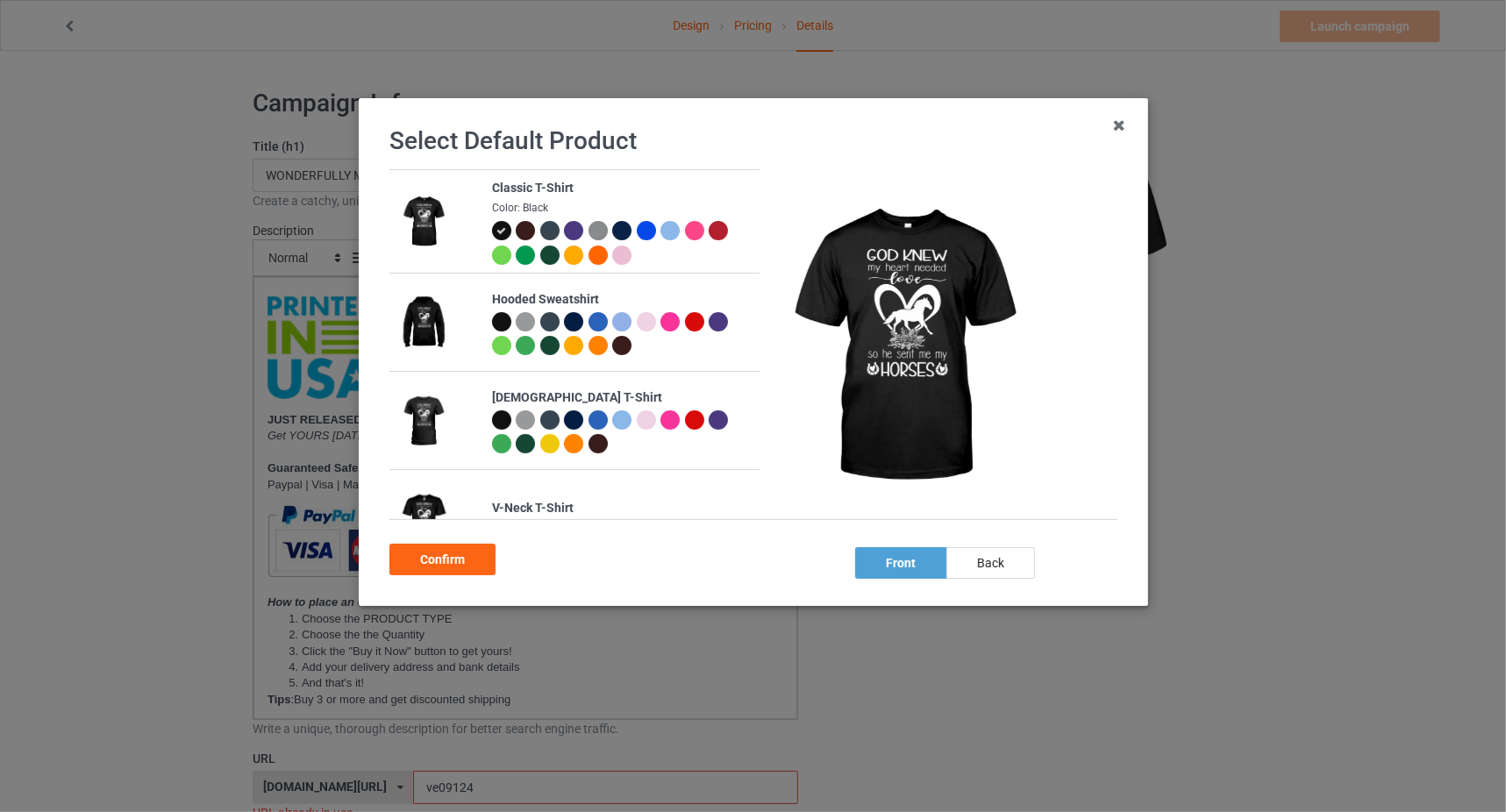
click at [499, 424] on div at bounding box center [501, 420] width 20 height 20
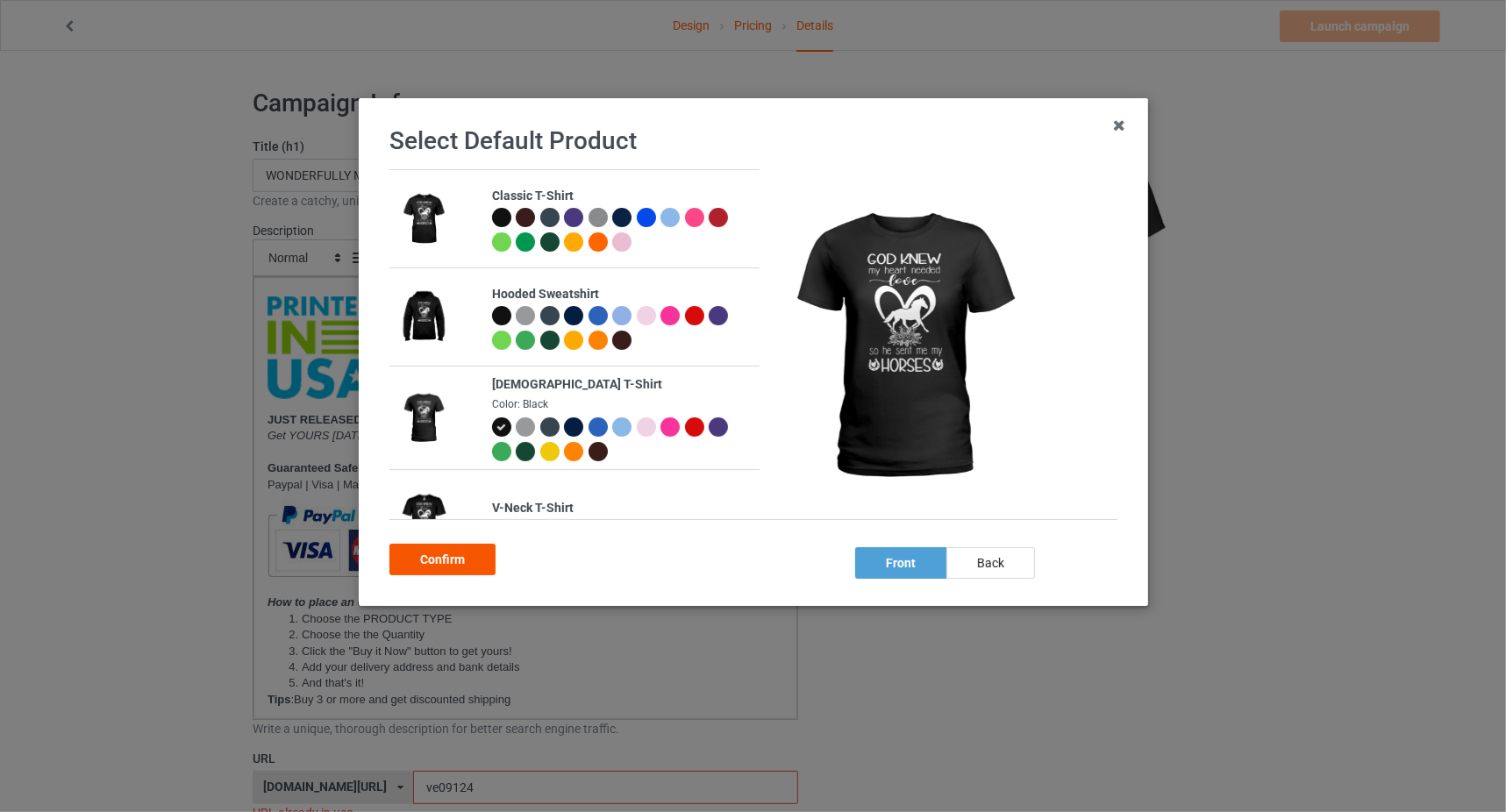
click at [451, 562] on div "Confirm" at bounding box center [442, 559] width 106 height 32
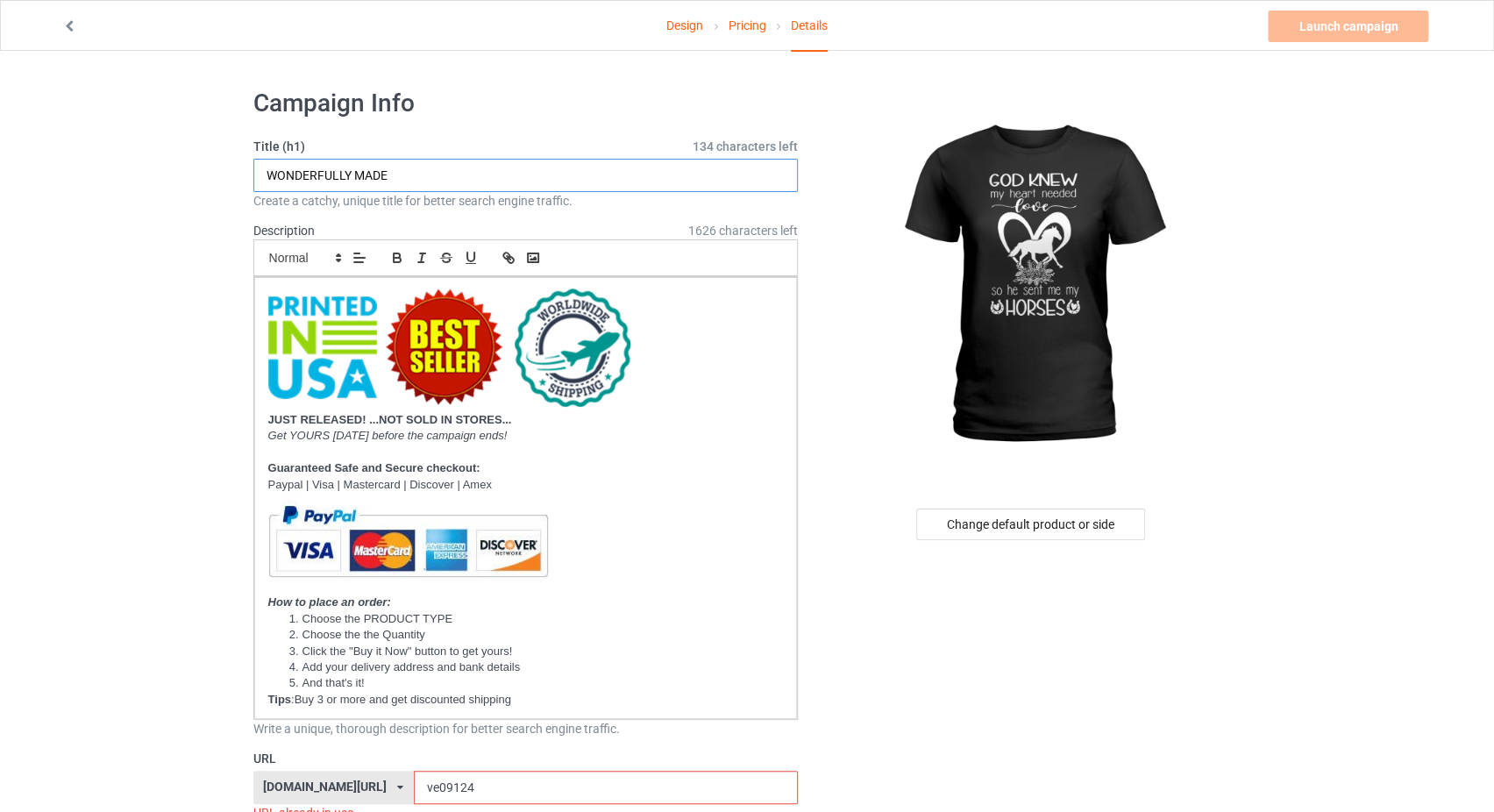
click at [438, 178] on input "WONDERFULLY MADE" at bounding box center [526, 176] width 545 height 34
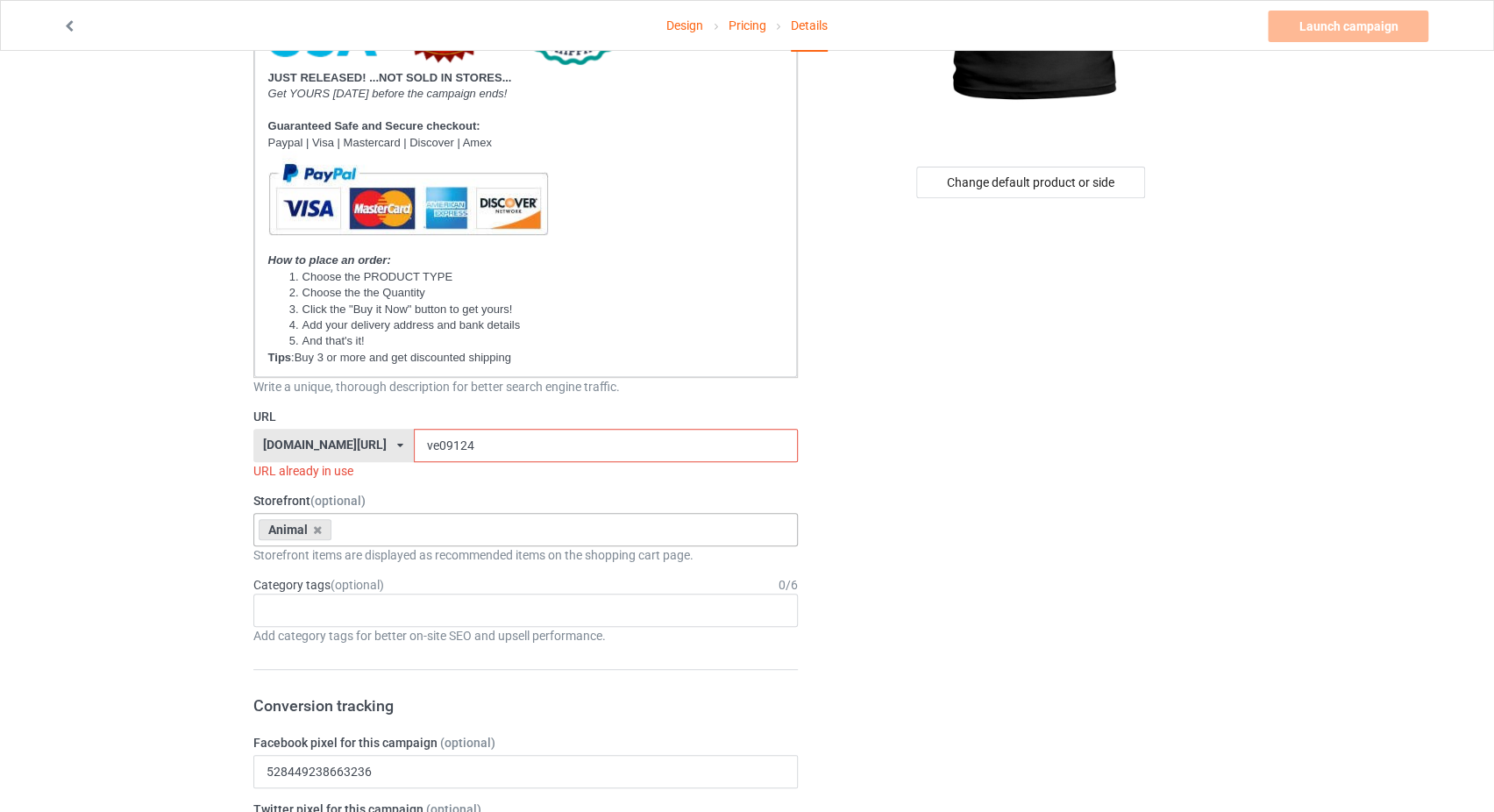
scroll to position [371, 0]
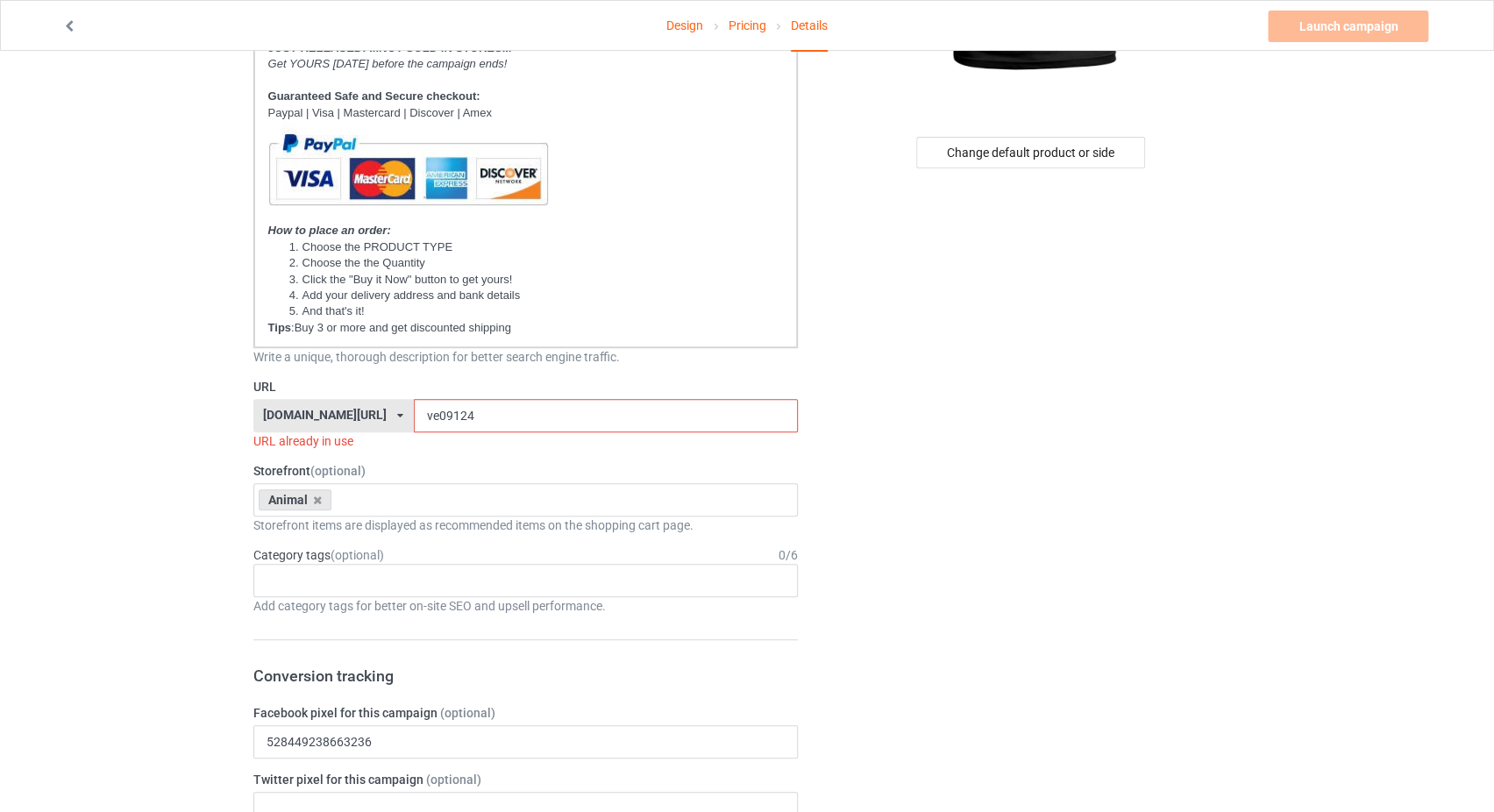
type input "GOD KNEW MY HEART NEEDED LOVE SO HE SENT ME MY HORSES"
drag, startPoint x: 430, startPoint y: 418, endPoint x: 407, endPoint y: 424, distance: 23.8
click at [413, 424] on input "ve09124" at bounding box center [605, 415] width 384 height 34
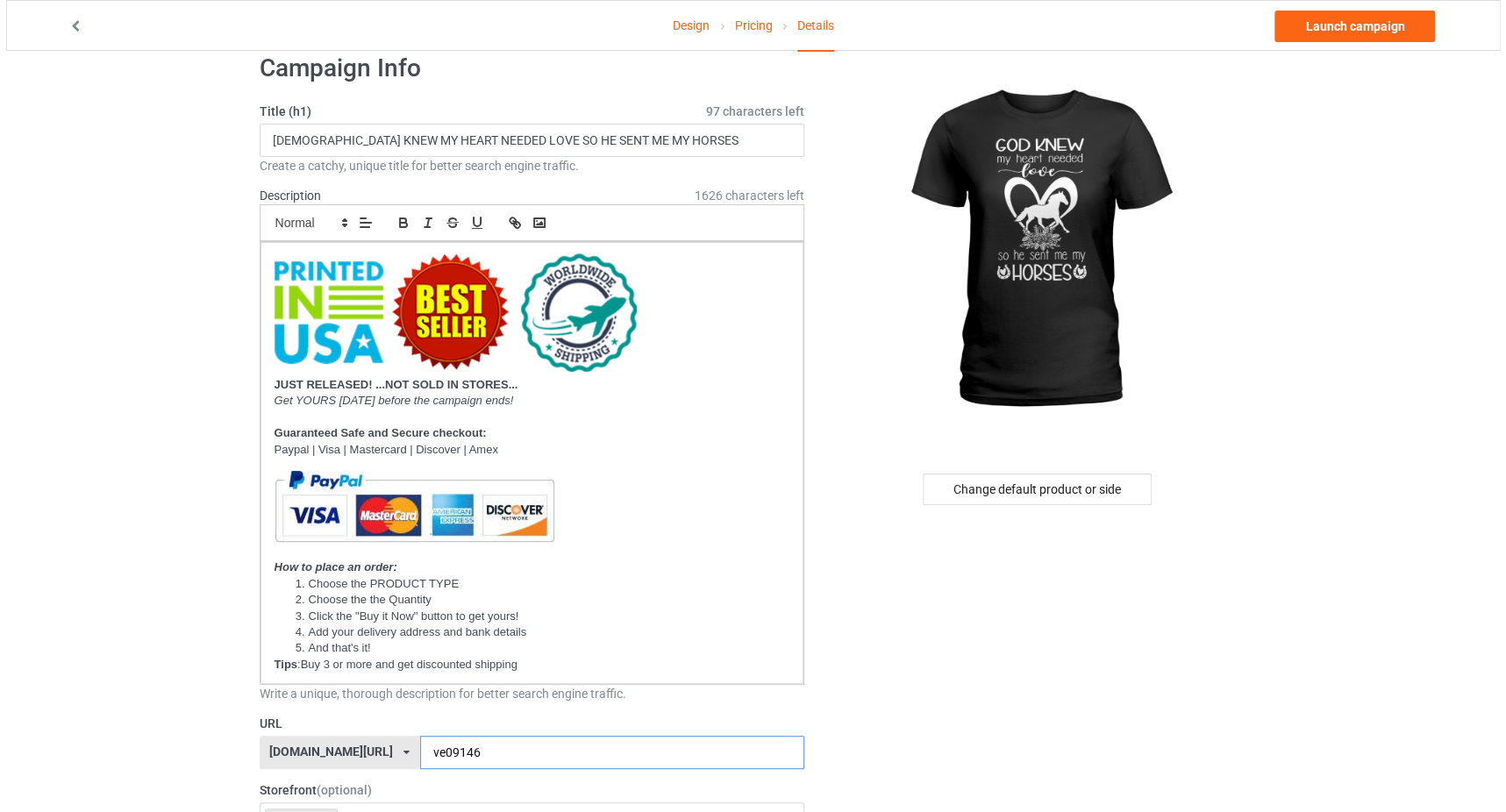
scroll to position [0, 0]
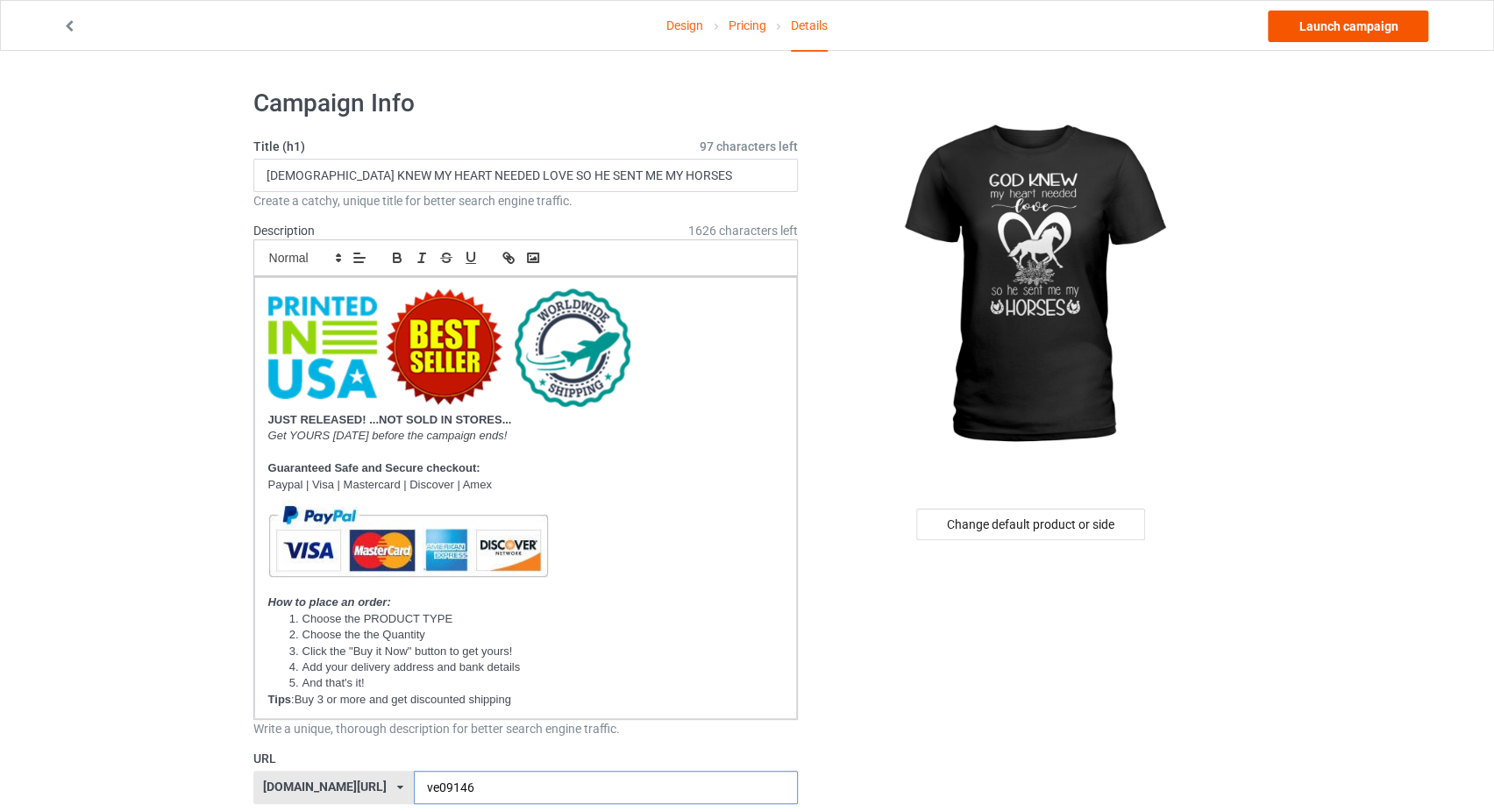
type input "ve09146"
click at [1299, 29] on link "Launch campaign" at bounding box center [1347, 26] width 160 height 32
click at [994, 528] on div "Change default product or side" at bounding box center [1030, 524] width 229 height 32
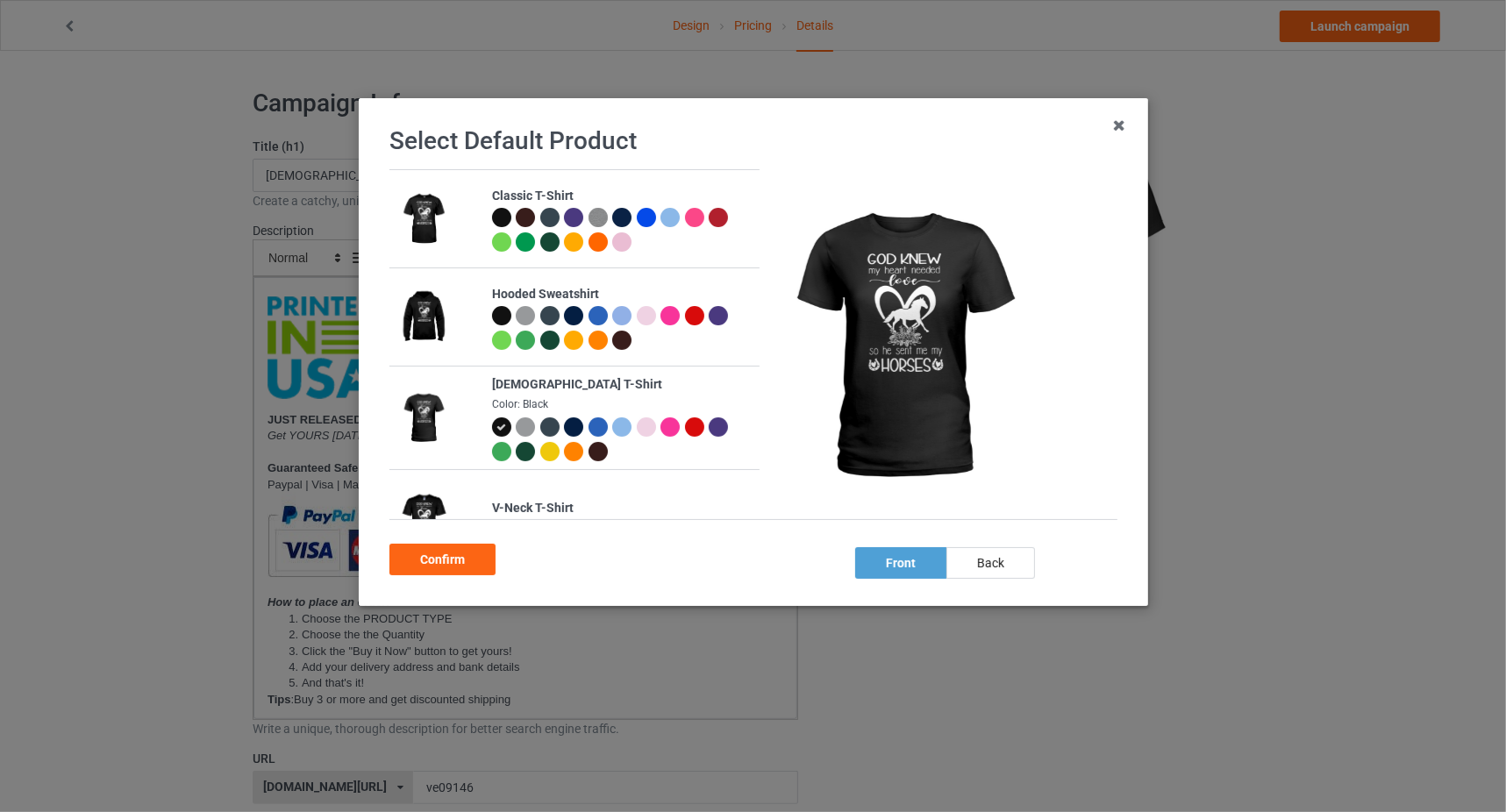
click at [685, 424] on div at bounding box center [694, 427] width 20 height 20
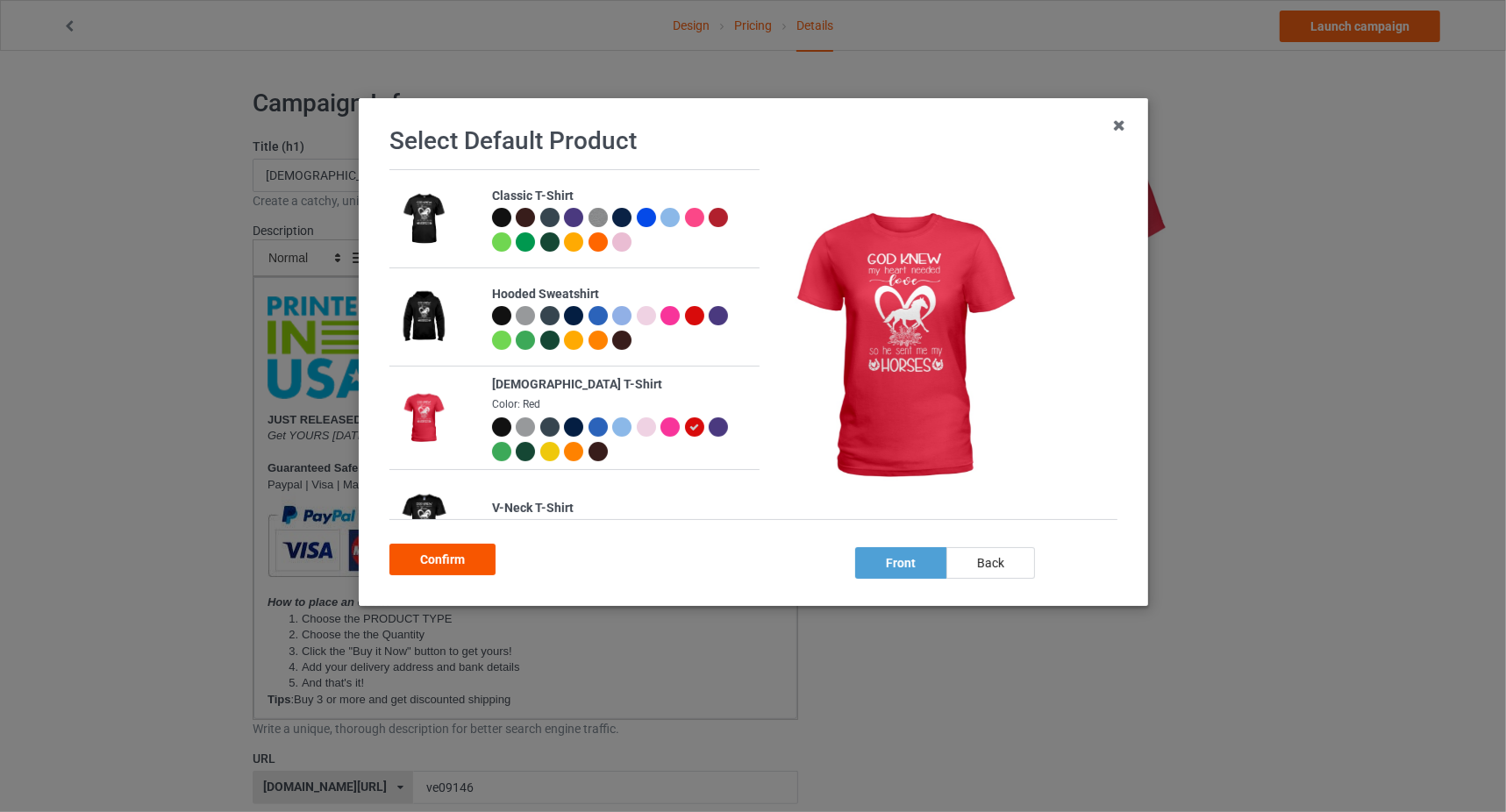
click at [438, 558] on div "Confirm" at bounding box center [442, 559] width 106 height 32
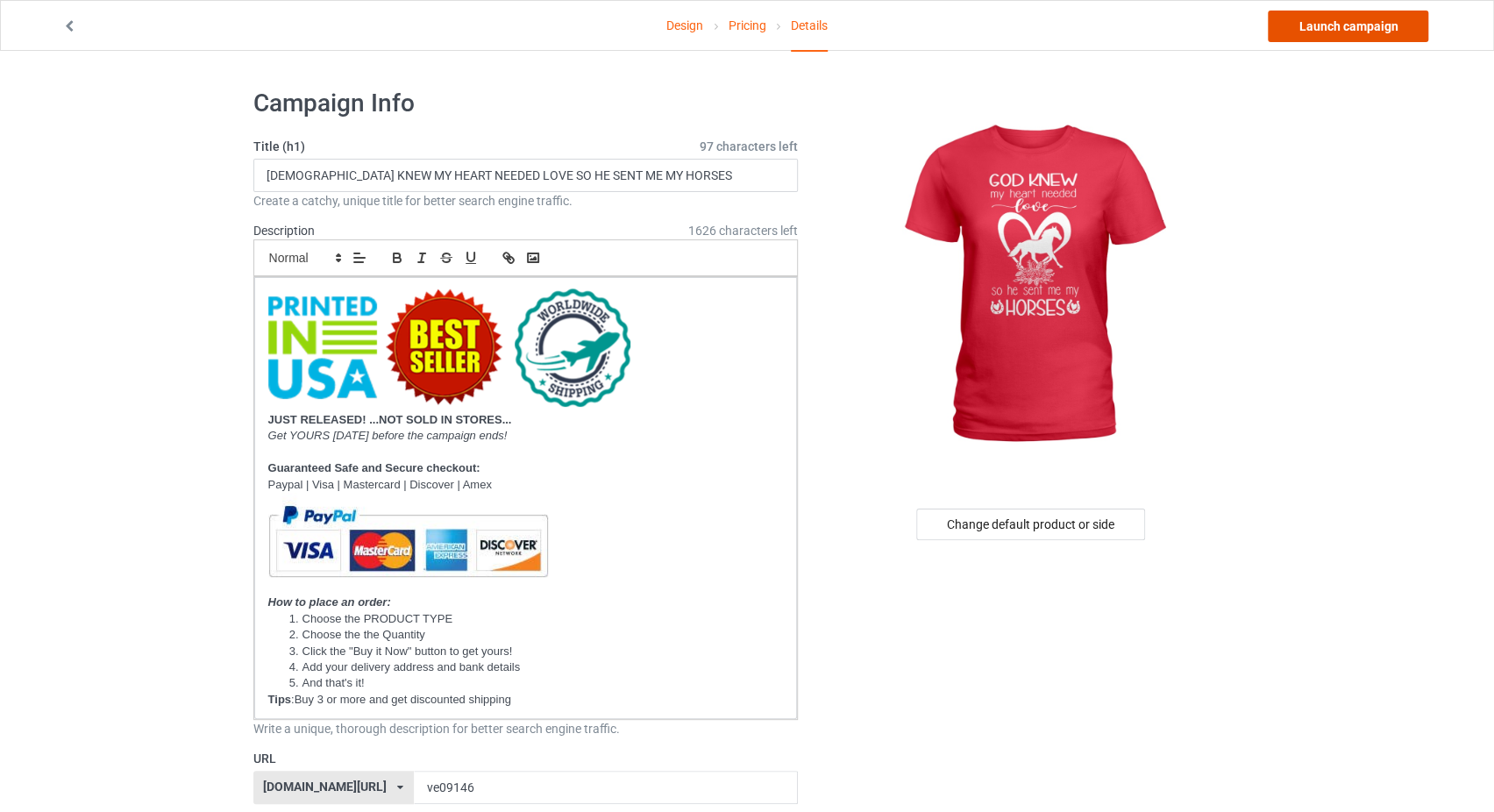
click at [1321, 30] on link "Launch campaign" at bounding box center [1347, 26] width 160 height 32
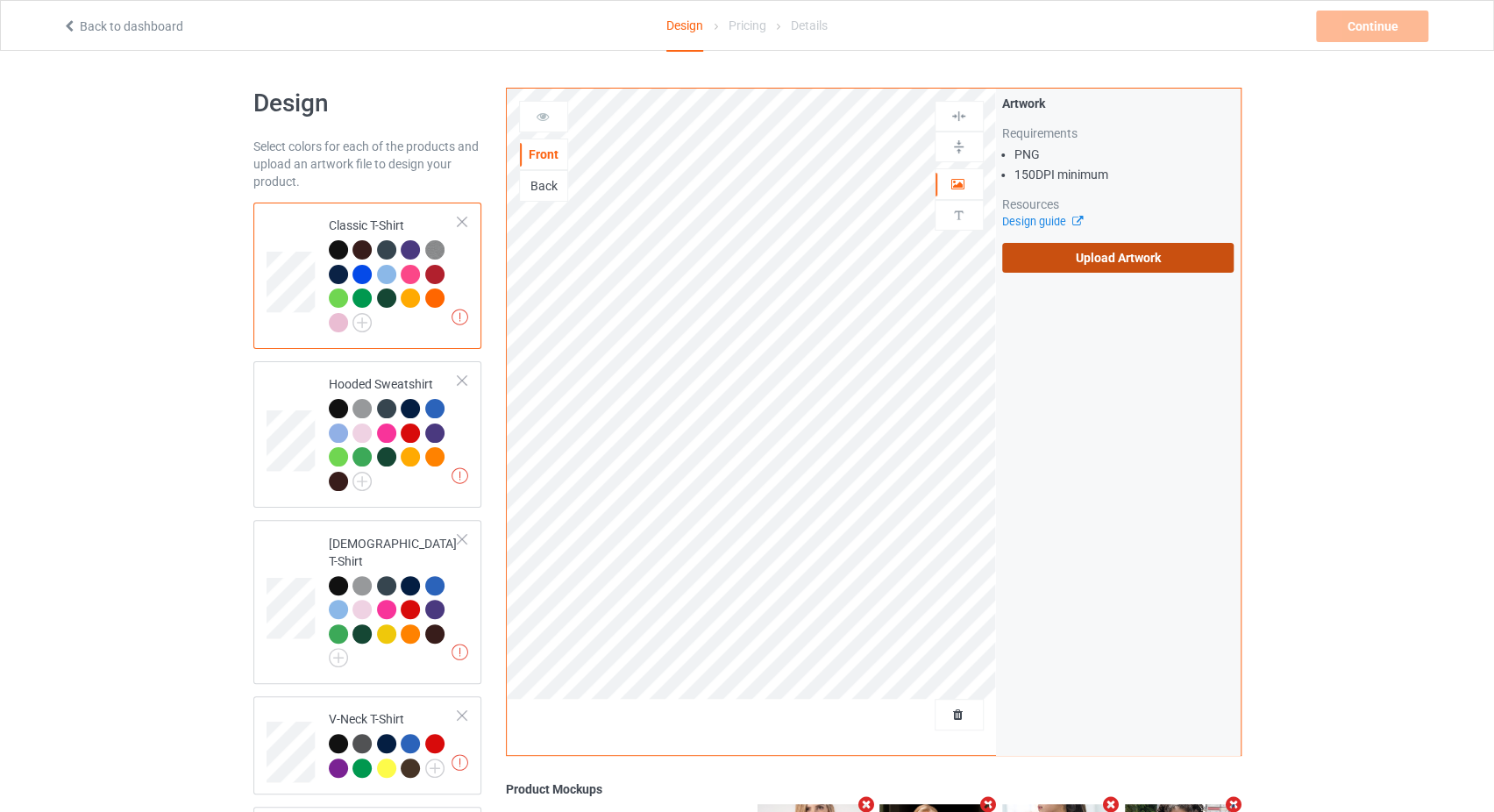
click at [1062, 254] on label "Upload Artwork" at bounding box center [1118, 258] width 232 height 30
click at [0, 0] on input "Upload Artwork" at bounding box center [0, 0] width 0 height 0
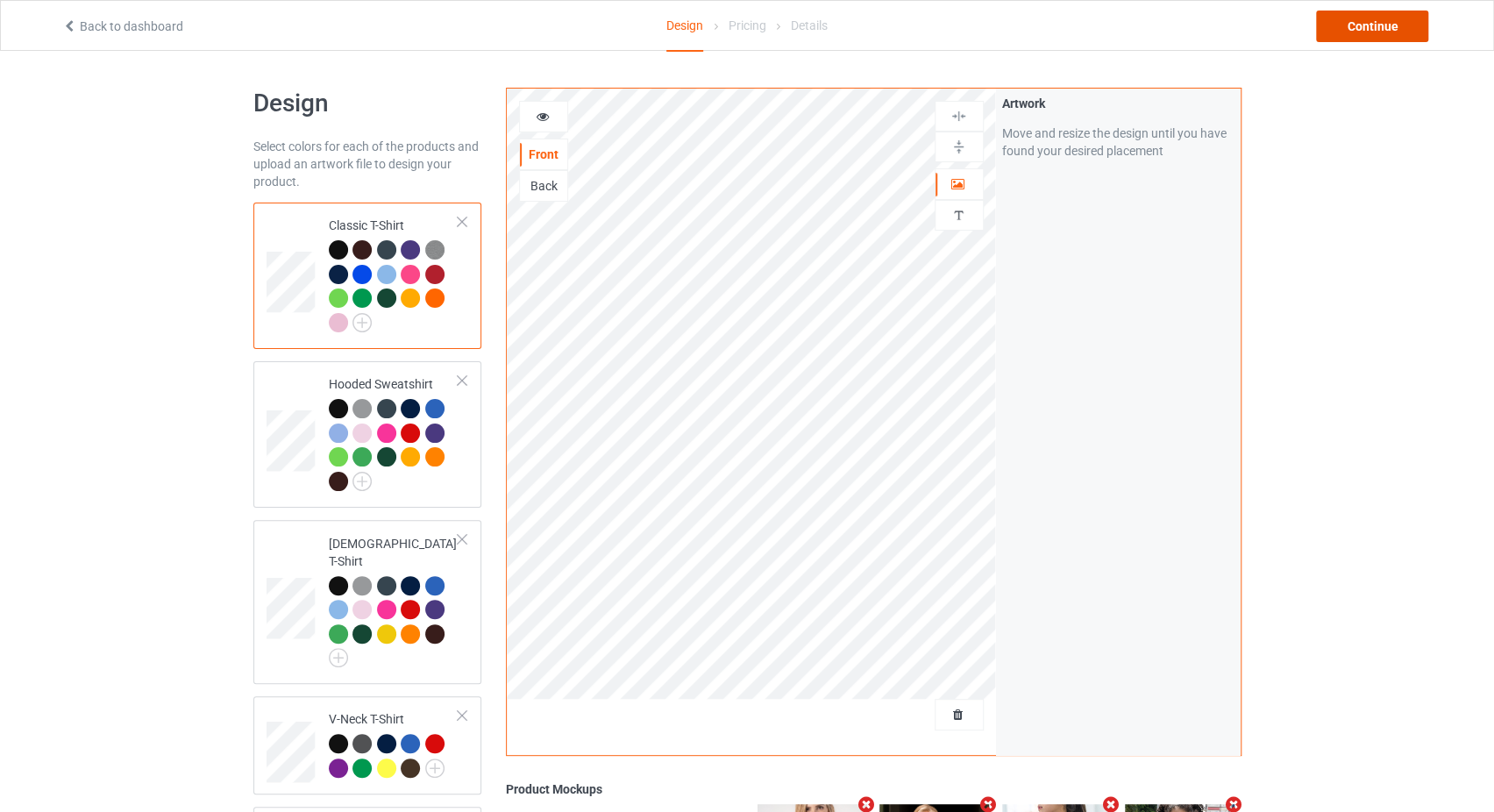
click at [1396, 24] on div "Continue" at bounding box center [1371, 26] width 112 height 32
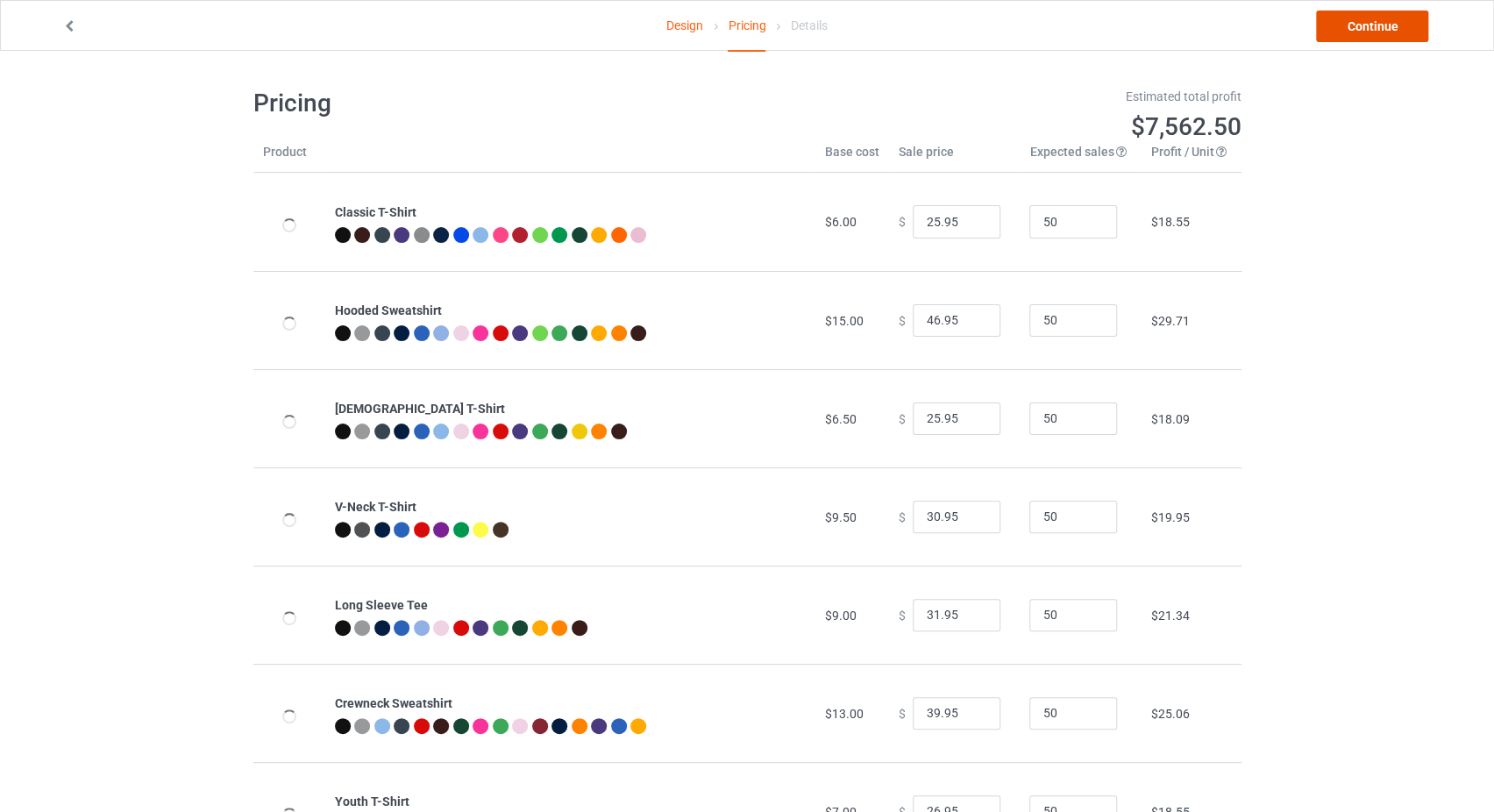
click at [1396, 24] on link "Continue" at bounding box center [1371, 26] width 112 height 32
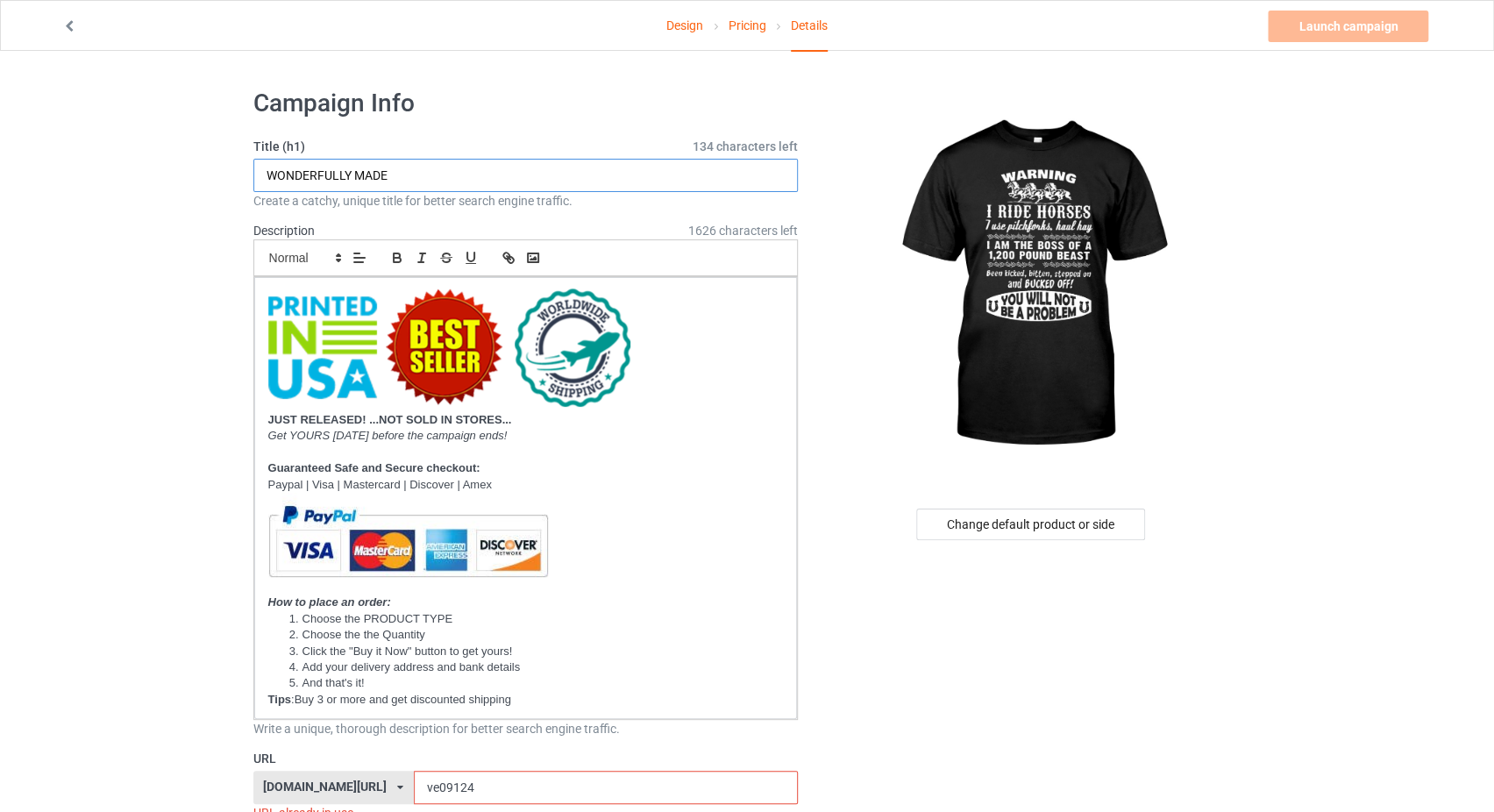
click at [389, 179] on input "WONDERFULLY MADE" at bounding box center [526, 176] width 545 height 34
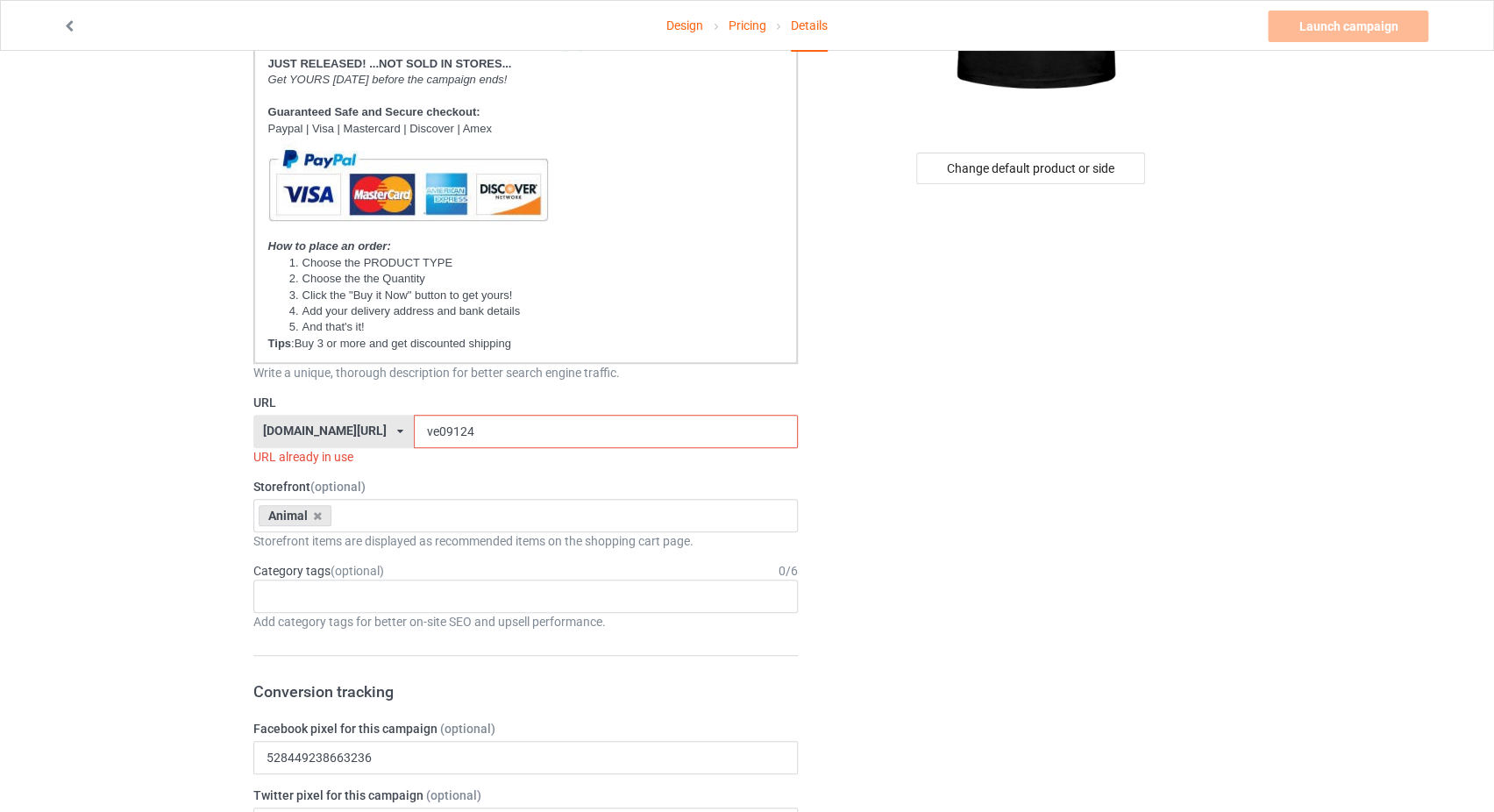
scroll to position [371, 0]
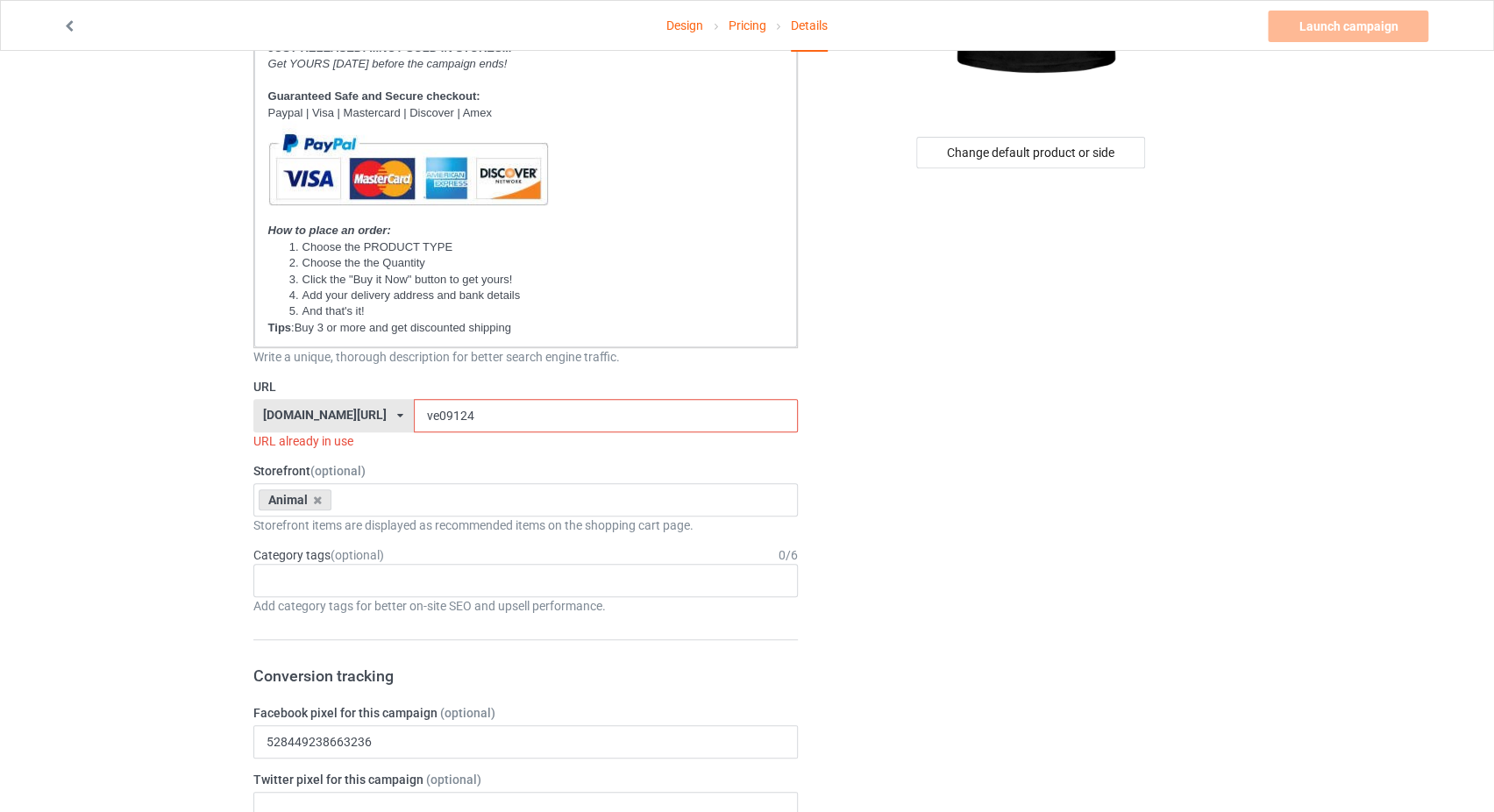
type input "WARNING I RIDE HORSES"
drag, startPoint x: 428, startPoint y: 416, endPoint x: 409, endPoint y: 423, distance: 20.2
click at [413, 423] on input "ve09124" at bounding box center [605, 415] width 384 height 34
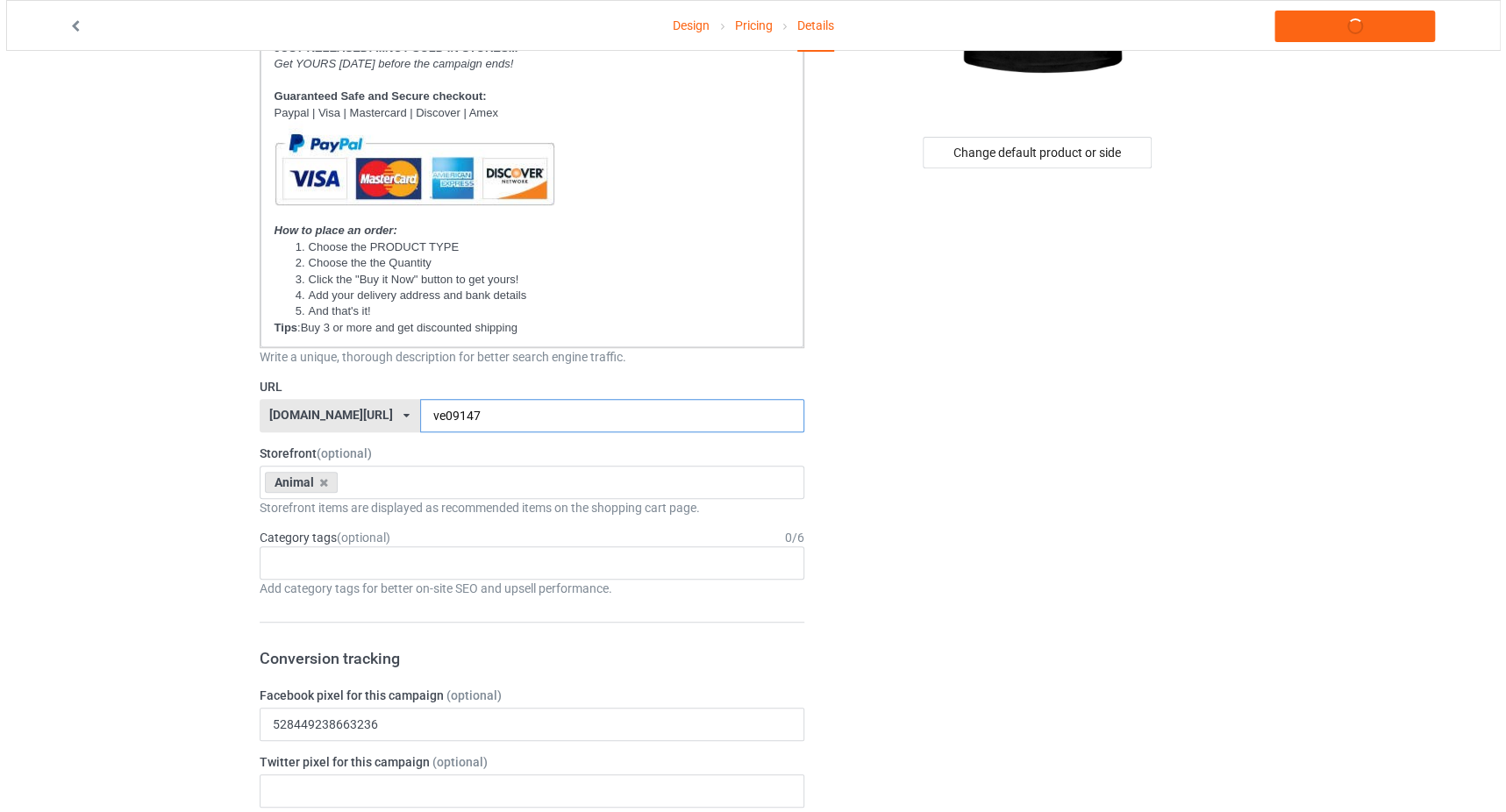
scroll to position [0, 0]
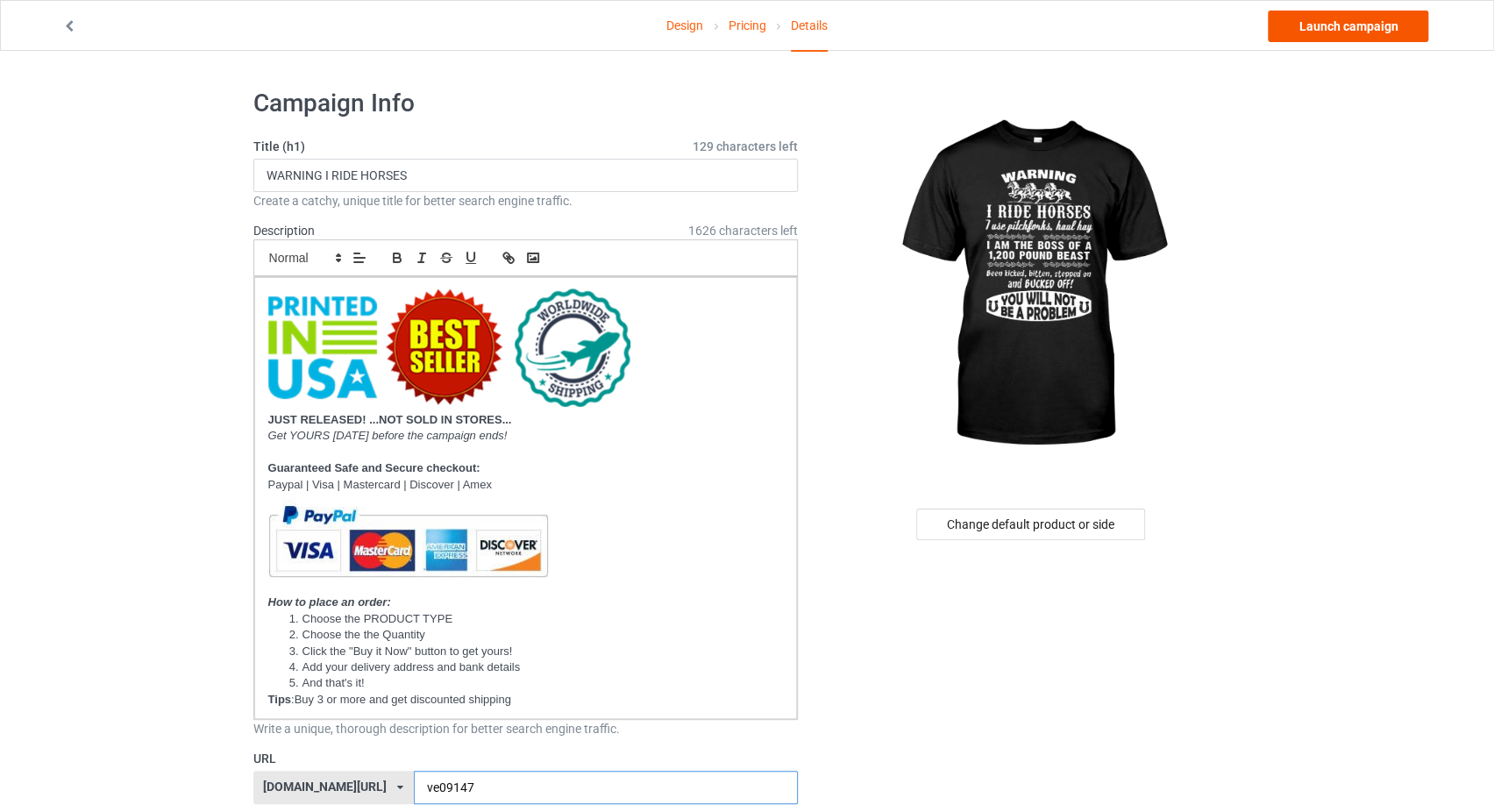
type input "ve09147"
click at [1342, 29] on link "Launch campaign" at bounding box center [1347, 26] width 160 height 32
